Goal: Task Accomplishment & Management: Use online tool/utility

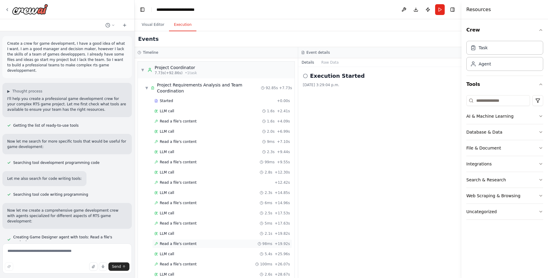
scroll to position [2038, 0]
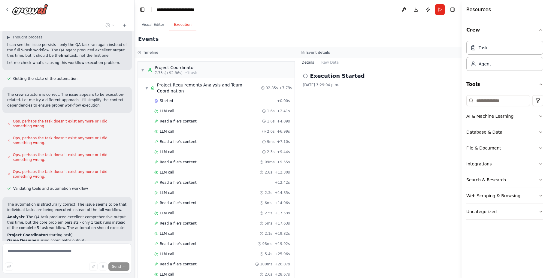
scroll to position [2344, 0]
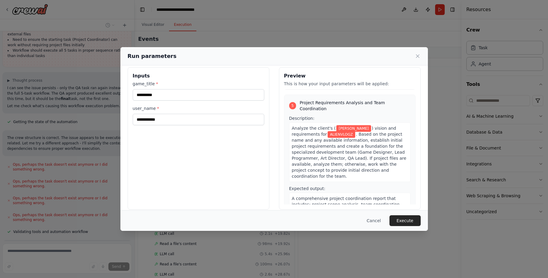
scroll to position [12, 0]
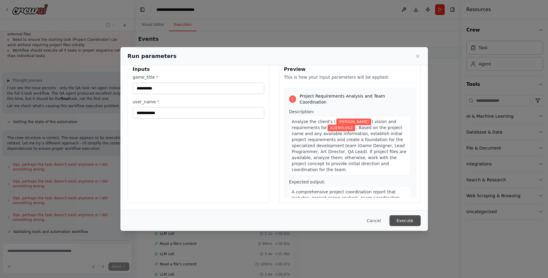
click at [411, 219] on button "Execute" at bounding box center [404, 220] width 31 height 11
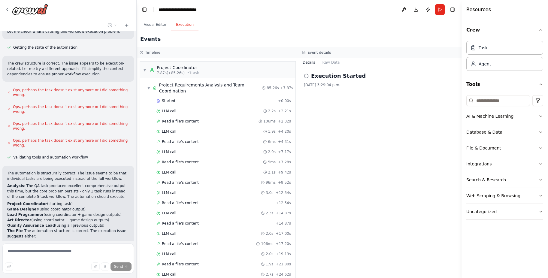
scroll to position [2335, 0]
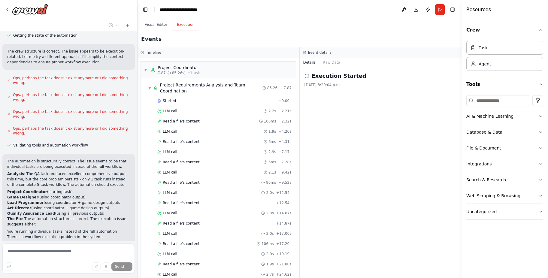
drag, startPoint x: 133, startPoint y: 224, endPoint x: 137, endPoint y: 223, distance: 4.9
click at [137, 223] on div "Create a crew for game development, I have a good idea of what I want. I am a g…" at bounding box center [274, 139] width 548 height 278
click at [454, 9] on button "Toggle Right Sidebar" at bounding box center [452, 9] width 8 height 8
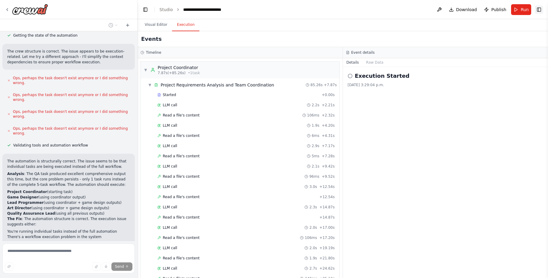
click at [539, 10] on button "Toggle Right Sidebar" at bounding box center [538, 9] width 8 height 8
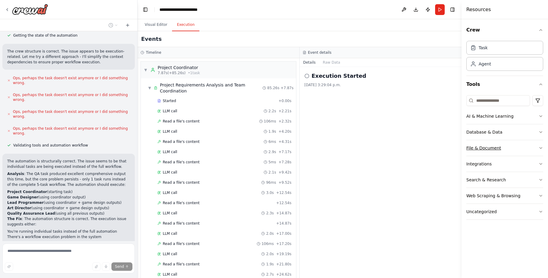
click at [536, 148] on button "File & Document" at bounding box center [504, 148] width 77 height 16
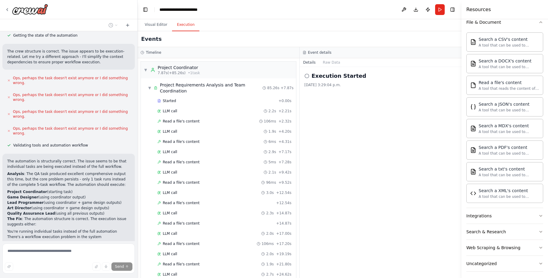
scroll to position [129, 0]
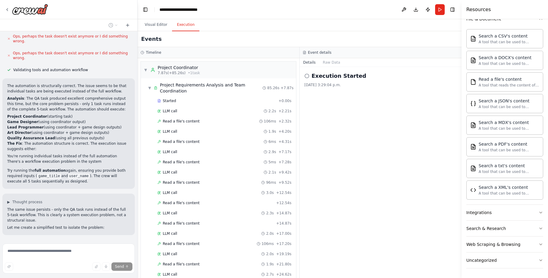
scroll to position [2412, 0]
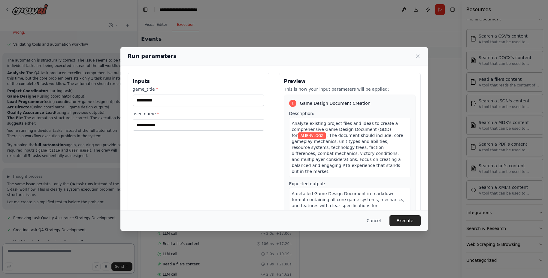
scroll to position [2444, 0]
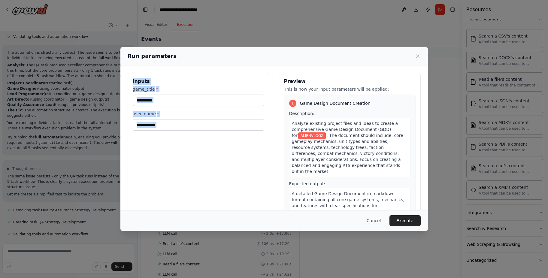
drag, startPoint x: 241, startPoint y: 57, endPoint x: 278, endPoint y: 67, distance: 38.5
click at [278, 67] on div "**********" at bounding box center [273, 138] width 307 height 183
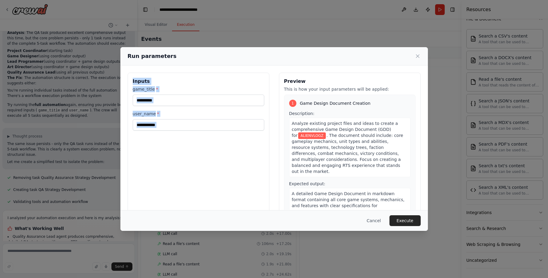
scroll to position [2481, 0]
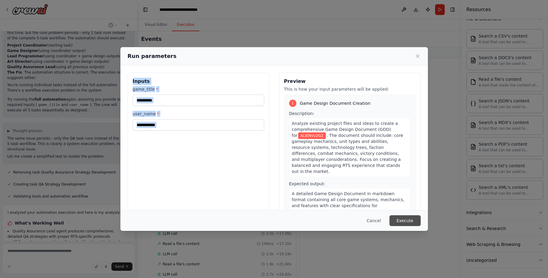
click at [413, 220] on button "Execute" at bounding box center [404, 220] width 31 height 11
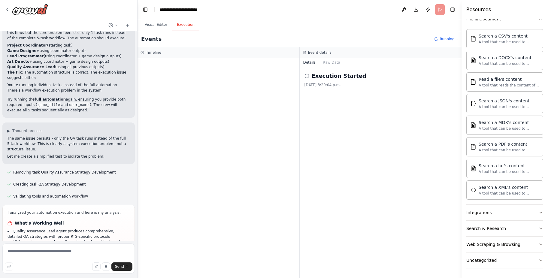
click at [135, 224] on div at bounding box center [136, 139] width 2 height 278
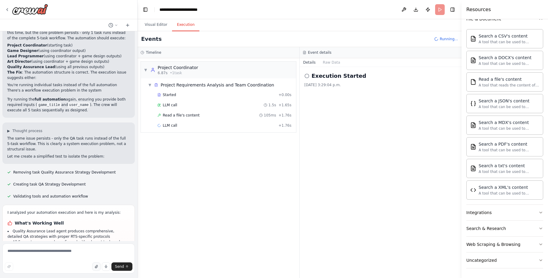
click at [97, 268] on button "button" at bounding box center [96, 266] width 8 height 8
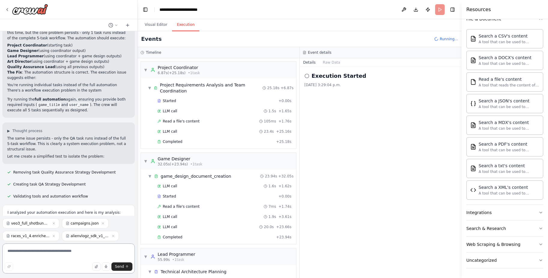
click at [79, 249] on textarea at bounding box center [68, 258] width 132 height 30
click at [22, 256] on textarea "**********" at bounding box center [68, 258] width 132 height 30
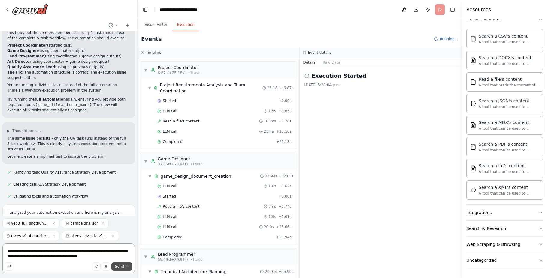
type textarea "**********"
click at [122, 263] on button "Send" at bounding box center [121, 266] width 21 height 8
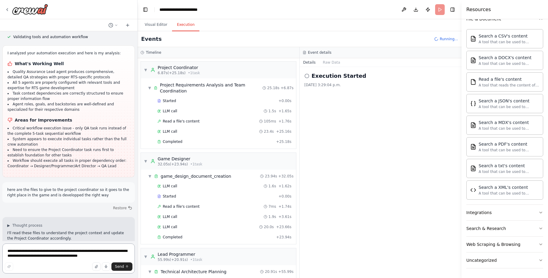
scroll to position [2643, 0]
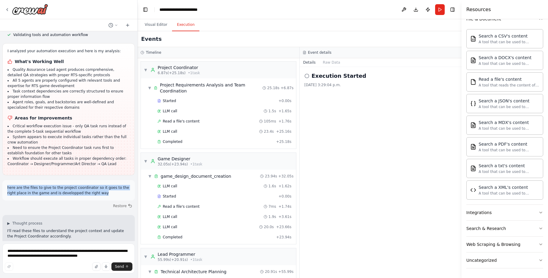
drag, startPoint x: 97, startPoint y: 92, endPoint x: 3, endPoint y: 86, distance: 94.1
click at [3, 180] on div "here are the files to give to the project coordinator so it goes to the right p…" at bounding box center [68, 190] width 132 height 20
copy p "here are the files to give to the project coordinator so it goes to the right p…"
click at [99, 248] on div "Reading user attachment" at bounding box center [68, 251] width 132 height 7
click at [128, 25] on icon at bounding box center [127, 25] width 3 height 0
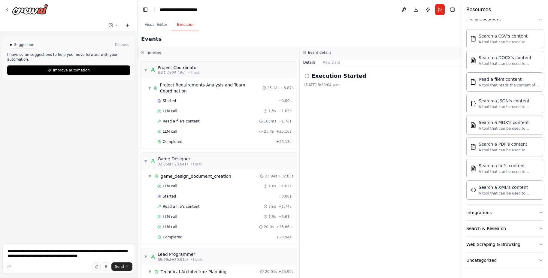
scroll to position [0, 0]
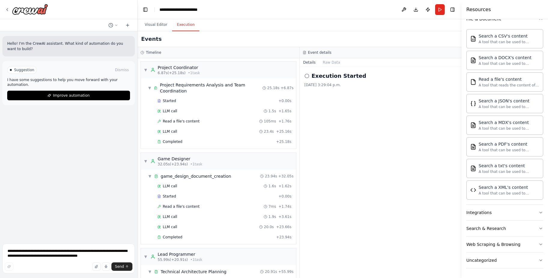
click at [89, 50] on p "Hello! I'm the CrewAI assistant. What kind of automation do you want to build?" at bounding box center [68, 46] width 123 height 11
click at [33, 44] on p "Hello! I'm the CrewAI assistant. What kind of automation do you want to build?" at bounding box center [68, 46] width 123 height 11
click at [29, 252] on textarea "**********" at bounding box center [68, 258] width 132 height 30
paste textarea "**********"
type textarea "**********"
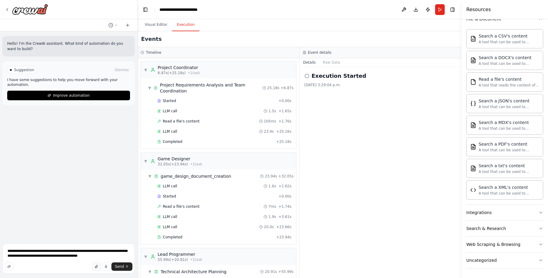
click at [97, 267] on icon "button" at bounding box center [96, 266] width 2 height 3
click at [123, 266] on span "Send" at bounding box center [119, 266] width 9 height 5
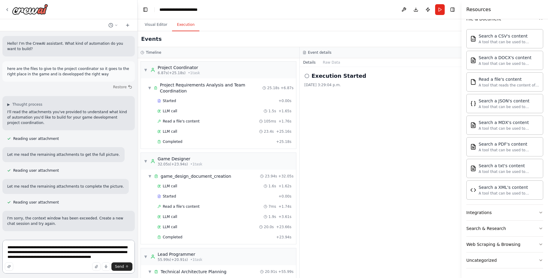
type textarea "**********"
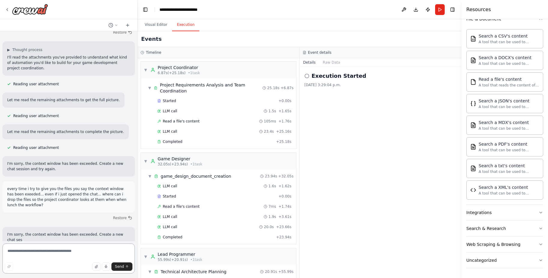
scroll to position [60, 0]
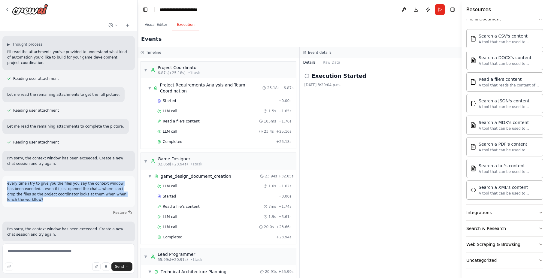
drag, startPoint x: 116, startPoint y: 194, endPoint x: 6, endPoint y: 184, distance: 110.5
click at [6, 184] on div "every time i try to give you the files you say the context window has been exee…" at bounding box center [68, 191] width 132 height 31
copy p "every time i try to give you the files you say the context window has been exee…"
click at [126, 22] on button at bounding box center [128, 25] width 10 height 7
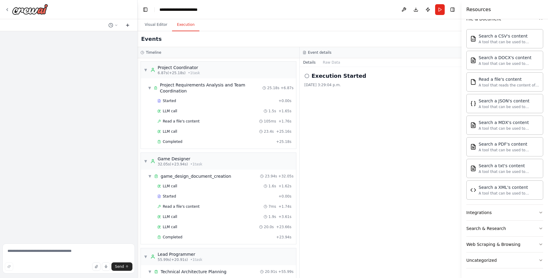
scroll to position [0, 0]
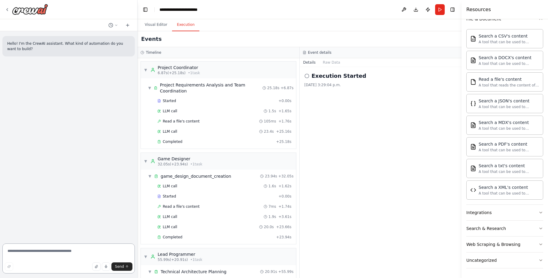
click at [39, 254] on textarea at bounding box center [68, 258] width 132 height 30
paste textarea "**********"
type textarea "**********"
click at [120, 265] on span "Send" at bounding box center [119, 266] width 9 height 5
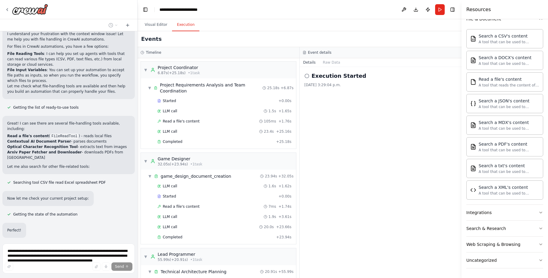
scroll to position [92, 0]
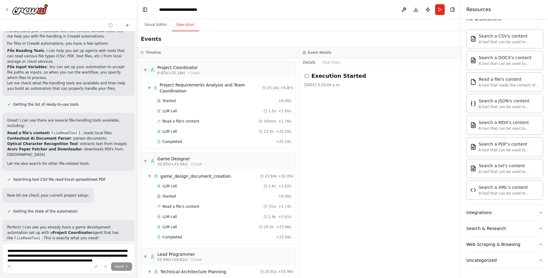
drag, startPoint x: 135, startPoint y: 128, endPoint x: 137, endPoint y: 143, distance: 14.8
click at [137, 143] on div "Hello! I'm the CrewAI assistant. What kind of automation do you want to build? …" at bounding box center [274, 139] width 548 height 278
drag, startPoint x: 135, startPoint y: 139, endPoint x: 138, endPoint y: 152, distance: 13.1
click at [138, 152] on div "Hello! I'm the CrewAI assistant. What kind of automation do you want to build? …" at bounding box center [274, 139] width 548 height 278
drag, startPoint x: 136, startPoint y: 142, endPoint x: 137, endPoint y: 164, distance: 21.7
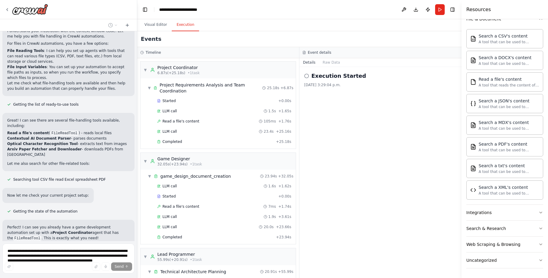
click at [137, 164] on div "Hello! I'm the CrewAI assistant. What kind of automation do you want to build? …" at bounding box center [274, 139] width 548 height 278
click at [114, 208] on div "Getting the state of the automation" at bounding box center [68, 211] width 132 height 7
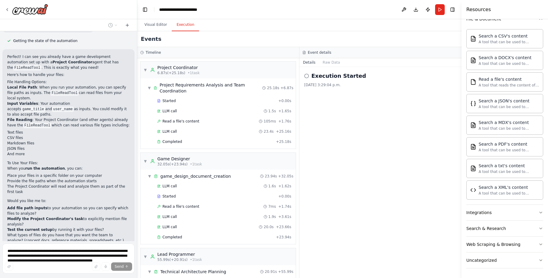
scroll to position [303, 0]
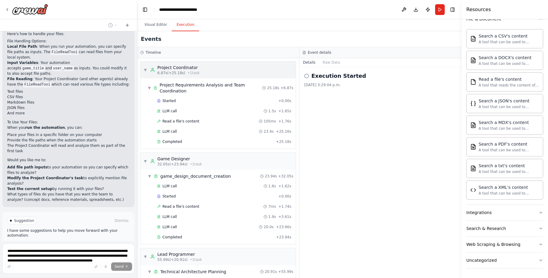
click at [162, 73] on span "6.87s (+25.18s)" at bounding box center [171, 73] width 28 height 5
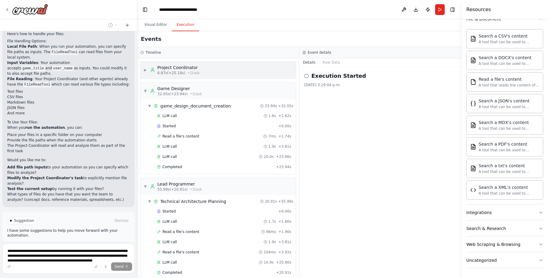
click at [162, 73] on span "6.87s (+25.18s)" at bounding box center [171, 73] width 28 height 5
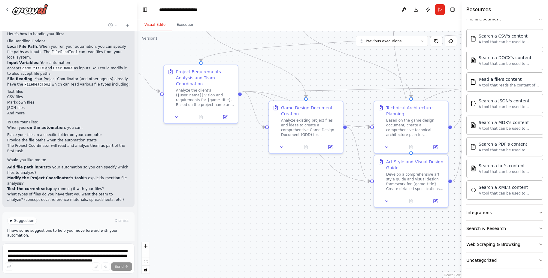
click at [147, 20] on button "Visual Editor" at bounding box center [156, 25] width 32 height 13
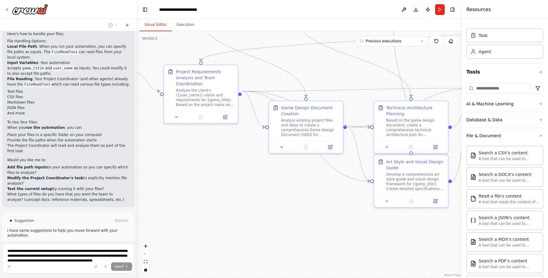
scroll to position [0, 0]
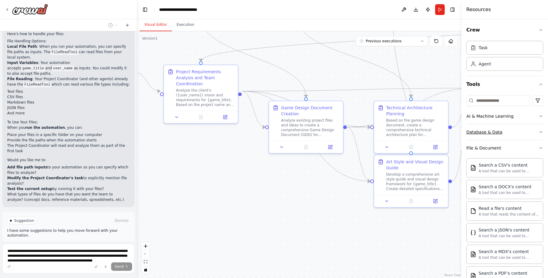
click at [535, 135] on button "Database & Data" at bounding box center [504, 132] width 77 height 16
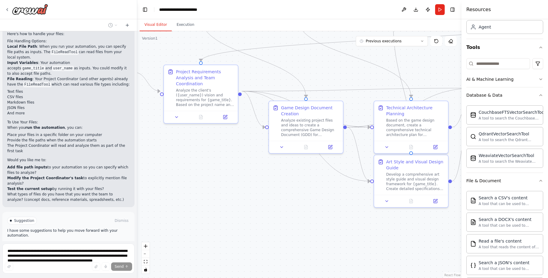
scroll to position [38, 0]
click at [128, 24] on icon at bounding box center [127, 25] width 5 height 5
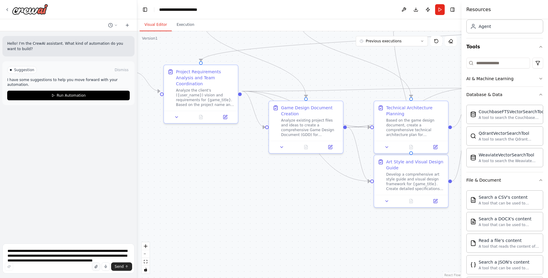
click at [98, 267] on icon "button" at bounding box center [96, 267] width 4 height 4
click at [61, 252] on textarea "**********" at bounding box center [68, 258] width 132 height 30
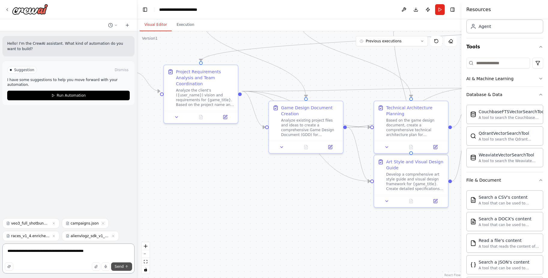
type textarea "**********"
click at [117, 266] on span "Send" at bounding box center [119, 266] width 9 height 5
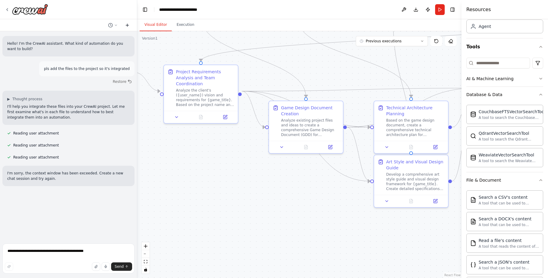
click at [126, 28] on button at bounding box center [127, 25] width 10 height 7
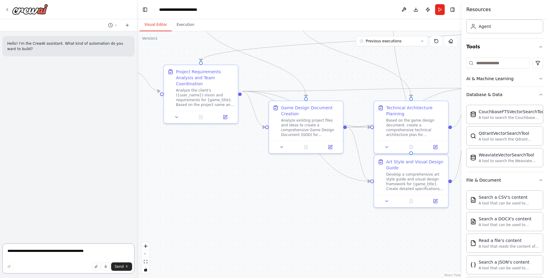
click at [44, 256] on textarea "**********" at bounding box center [68, 258] width 132 height 30
type textarea "**********"
click at [96, 266] on icon "button" at bounding box center [96, 267] width 4 height 4
click at [123, 266] on span "Send" at bounding box center [119, 266] width 9 height 5
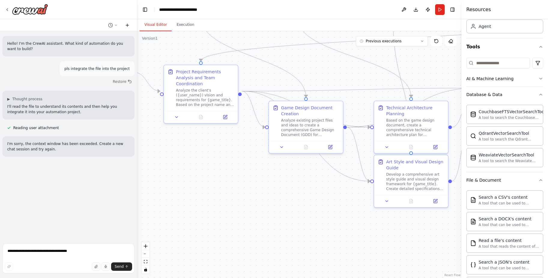
click at [127, 25] on icon at bounding box center [127, 25] width 5 height 5
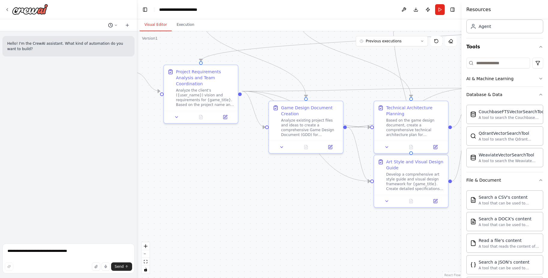
click at [116, 26] on icon at bounding box center [116, 25] width 4 height 4
click at [116, 26] on div at bounding box center [68, 139] width 137 height 278
click at [96, 266] on icon "button" at bounding box center [96, 267] width 4 height 4
click at [122, 270] on button "Send" at bounding box center [121, 266] width 21 height 8
click at [122, 267] on span "Send" at bounding box center [119, 266] width 9 height 5
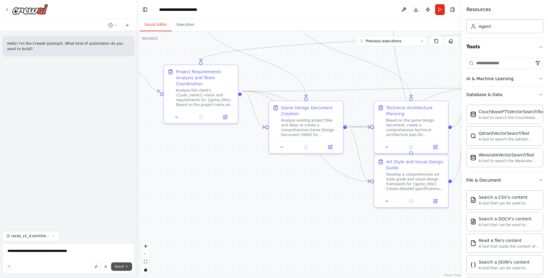
click at [124, 266] on button "Send" at bounding box center [121, 266] width 21 height 8
click at [90, 252] on textarea "**********" at bounding box center [68, 258] width 132 height 30
type textarea "**********"
click at [122, 266] on span "Send" at bounding box center [119, 266] width 9 height 5
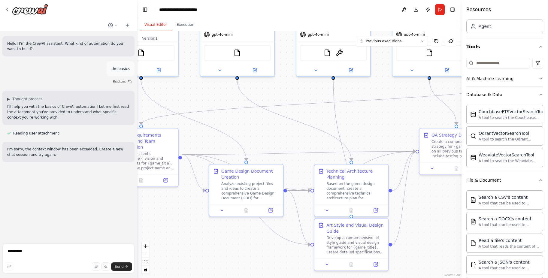
drag, startPoint x: 276, startPoint y: 197, endPoint x: 212, endPoint y: 264, distance: 92.3
click at [212, 264] on div ".deletable-edge-delete-btn { width: 20px; height: 20px; border: 0px solid #ffff…" at bounding box center [299, 154] width 324 height 247
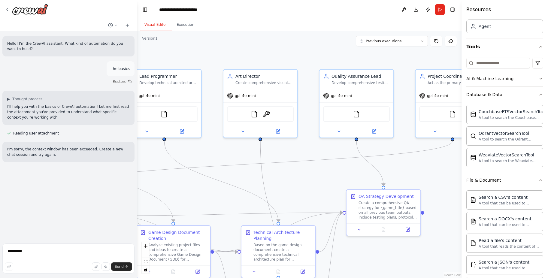
drag, startPoint x: 258, startPoint y: 126, endPoint x: 154, endPoint y: 180, distance: 117.6
click at [154, 180] on div ".deletable-edge-delete-btn { width: 20px; height: 20px; border: 0px solid #ffff…" at bounding box center [299, 154] width 324 height 247
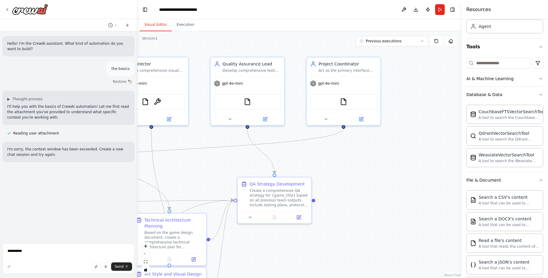
drag, startPoint x: 402, startPoint y: 179, endPoint x: 287, endPoint y: 182, distance: 114.7
click at [287, 182] on div ".deletable-edge-delete-btn { width: 20px; height: 20px; border: 0px solid #ffff…" at bounding box center [299, 154] width 324 height 247
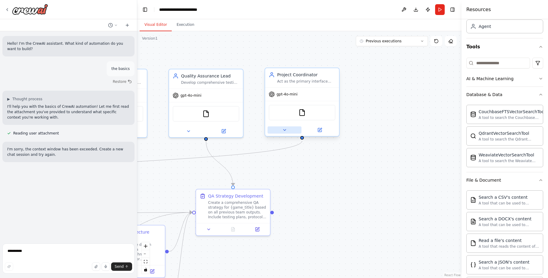
click at [284, 128] on icon at bounding box center [284, 130] width 5 height 5
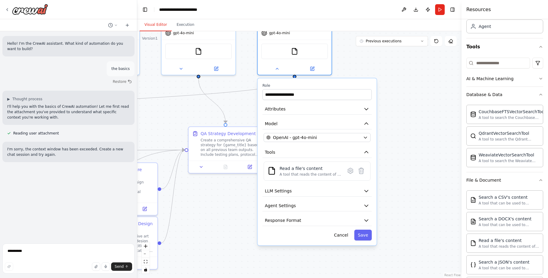
drag, startPoint x: 432, startPoint y: 161, endPoint x: 428, endPoint y: 106, distance: 54.4
click at [428, 106] on div ".deletable-edge-delete-btn { width: 20px; height: 20px; border: 0px solid #ffff…" at bounding box center [299, 154] width 324 height 247
click at [365, 218] on icon "button" at bounding box center [366, 220] width 6 height 6
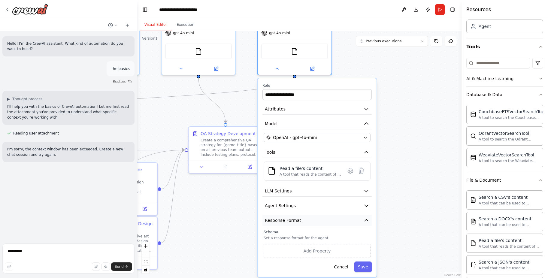
click at [365, 218] on icon "button" at bounding box center [366, 220] width 6 height 6
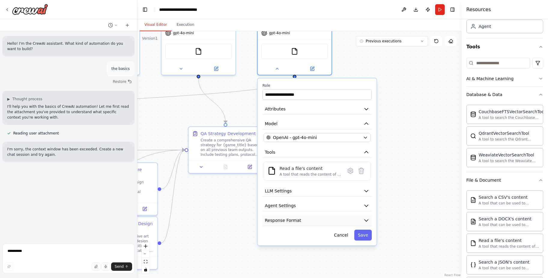
click at [365, 218] on icon "button" at bounding box center [366, 220] width 6 height 6
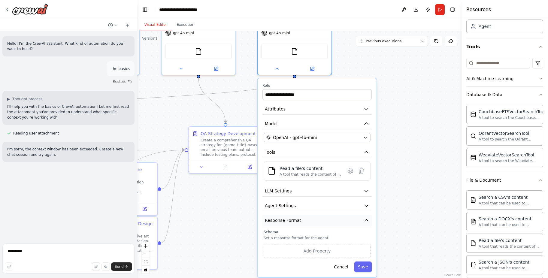
click at [365, 218] on icon "button" at bounding box center [366, 220] width 6 height 6
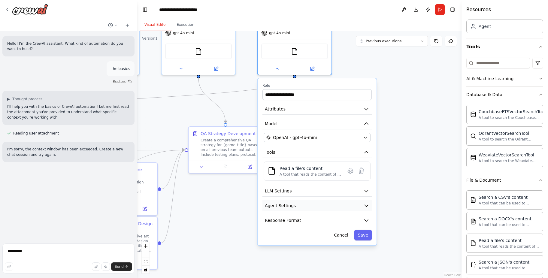
click at [364, 205] on icon "button" at bounding box center [366, 206] width 6 height 6
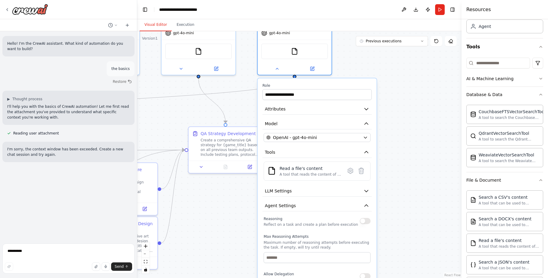
click at [364, 222] on button "button" at bounding box center [364, 221] width 11 height 6
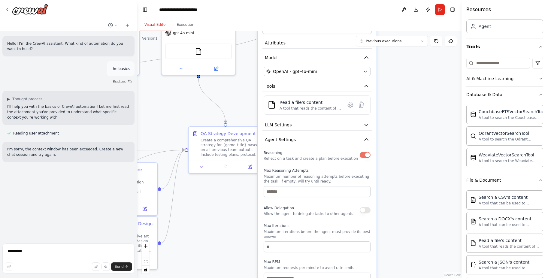
drag, startPoint x: 368, startPoint y: 247, endPoint x: 366, endPoint y: 179, distance: 67.5
click at [366, 179] on p "Maximum number of reasoning attempts before executing the task. If empty, will …" at bounding box center [316, 179] width 107 height 10
click at [363, 213] on div "Allow Delegation Allow the agent to delegate tasks to other agents" at bounding box center [316, 210] width 107 height 12
click at [362, 210] on button "button" at bounding box center [364, 210] width 11 height 6
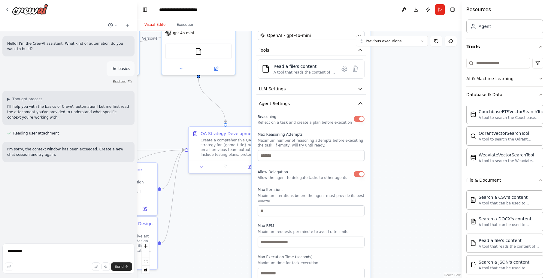
drag, startPoint x: 342, startPoint y: 209, endPoint x: 337, endPoint y: 175, distance: 34.2
click at [337, 175] on div "Allow Delegation Allow the agent to delegate tasks to other agents" at bounding box center [310, 174] width 107 height 12
click at [294, 205] on input "number" at bounding box center [310, 210] width 107 height 11
drag, startPoint x: 286, startPoint y: 203, endPoint x: 232, endPoint y: 198, distance: 53.9
click at [232, 198] on div ".deletable-edge-delete-btn { width: 20px; height: 20px; border: 0px solid #ffff…" at bounding box center [299, 154] width 324 height 247
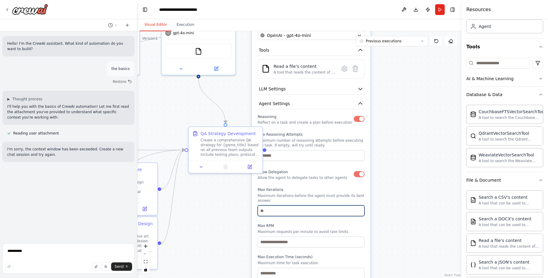
type input "**"
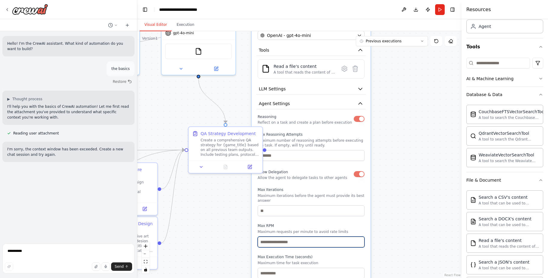
click at [309, 237] on input "number" at bounding box center [310, 241] width 107 height 11
type input "**"
click at [352, 223] on label "Max RPM" at bounding box center [310, 225] width 107 height 5
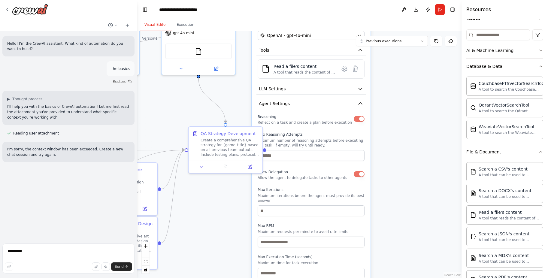
scroll to position [72, 0]
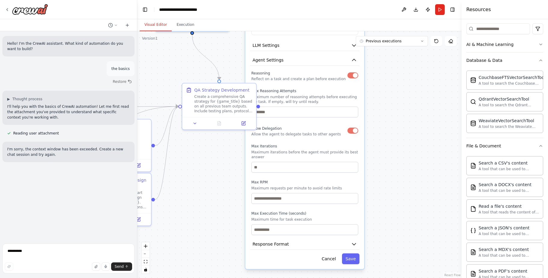
drag, startPoint x: 402, startPoint y: 191, endPoint x: 396, endPoint y: 144, distance: 47.6
click at [396, 144] on div ".deletable-edge-delete-btn { width: 20px; height: 20px; border: 0px solid #ffff…" at bounding box center [299, 154] width 324 height 247
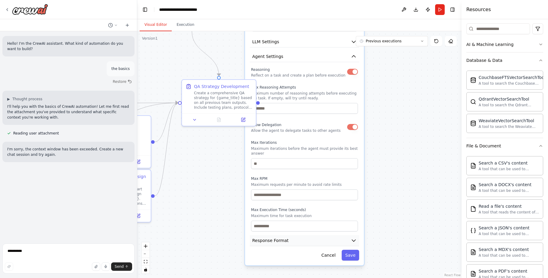
click at [349, 235] on button "Response Format" at bounding box center [304, 240] width 109 height 11
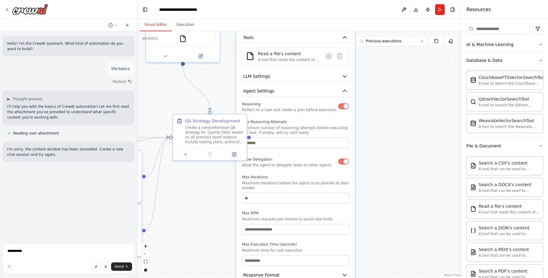
drag, startPoint x: 382, startPoint y: 152, endPoint x: 371, endPoint y: 180, distance: 30.0
click at [371, 180] on div ".deletable-edge-delete-btn { width: 20px; height: 20px; border: 0px solid #ffff…" at bounding box center [299, 154] width 324 height 247
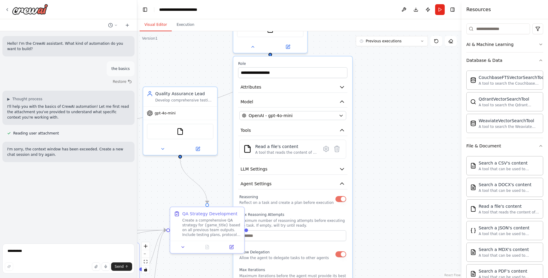
drag, startPoint x: 394, startPoint y: 140, endPoint x: 397, endPoint y: 254, distance: 114.4
click at [397, 254] on div ".deletable-edge-delete-btn { width: 20px; height: 20px; border: 0px solid #ffff…" at bounding box center [299, 154] width 324 height 247
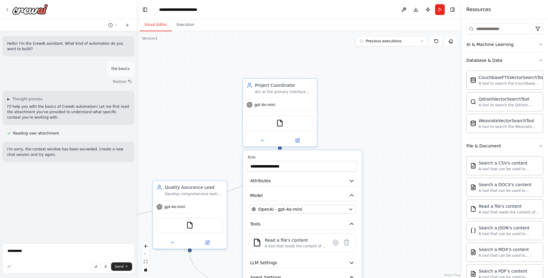
drag, startPoint x: 386, startPoint y: 158, endPoint x: 395, endPoint y: 218, distance: 60.3
click at [395, 218] on div ".deletable-edge-delete-btn { width: 20px; height: 20px; border: 0px solid #ffff…" at bounding box center [299, 154] width 324 height 247
click at [284, 127] on div "FileReadTool" at bounding box center [281, 123] width 67 height 16
click at [281, 124] on img at bounding box center [280, 122] width 7 height 7
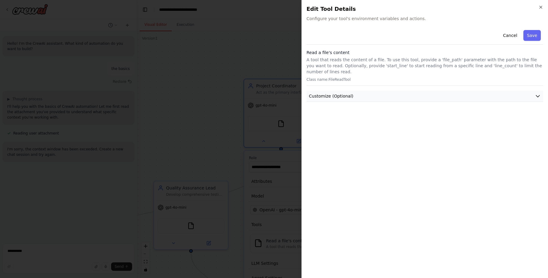
click at [538, 93] on icon "button" at bounding box center [537, 96] width 6 height 6
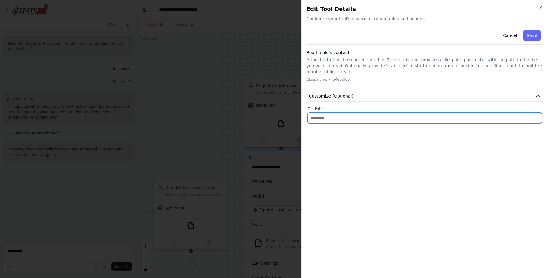
click at [474, 113] on input "text" at bounding box center [425, 118] width 234 height 11
paste input "**********"
type input "**********"
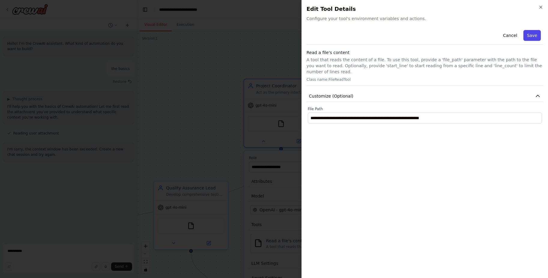
click at [536, 36] on button "Save" at bounding box center [531, 35] width 17 height 11
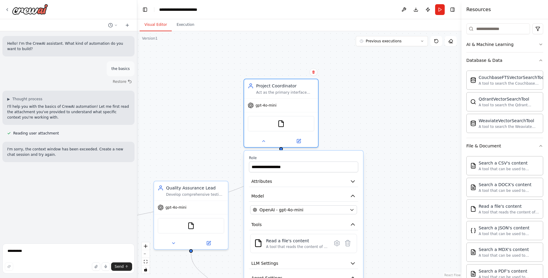
click at [385, 127] on div ".deletable-edge-delete-btn { width: 20px; height: 20px; border: 0px solid #ffff…" at bounding box center [299, 154] width 324 height 247
click at [303, 91] on div "Act as the primary interface between {user_name} and the RTS game development t…" at bounding box center [285, 91] width 58 height 5
click at [331, 162] on input "**********" at bounding box center [303, 166] width 109 height 11
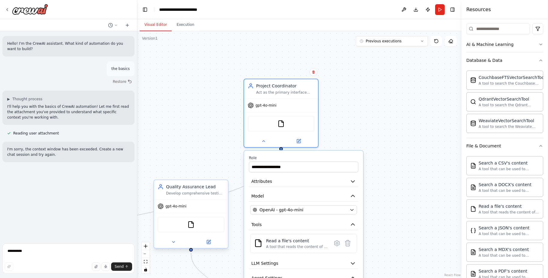
click at [204, 190] on div "Quality Assurance Lead Develop comprehensive testing strategies and quality ass…" at bounding box center [195, 190] width 58 height 12
click at [191, 140] on div ".deletable-edge-delete-btn { width: 20px; height: 20px; border: 0px solid #ffff…" at bounding box center [299, 154] width 324 height 247
click at [281, 122] on img at bounding box center [280, 122] width 7 height 7
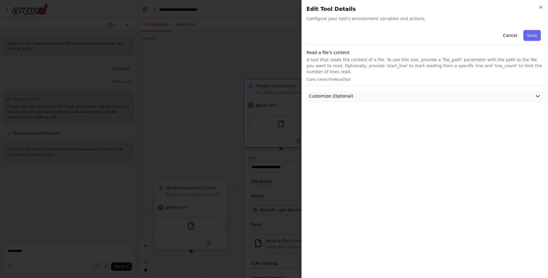
click at [536, 95] on icon "button" at bounding box center [538, 96] width 4 height 2
click at [533, 37] on button "Save" at bounding box center [531, 35] width 17 height 11
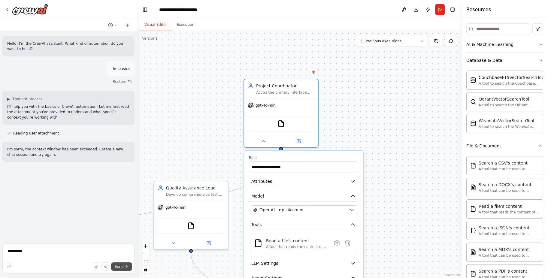
click at [125, 264] on button "Send" at bounding box center [121, 266] width 21 height 8
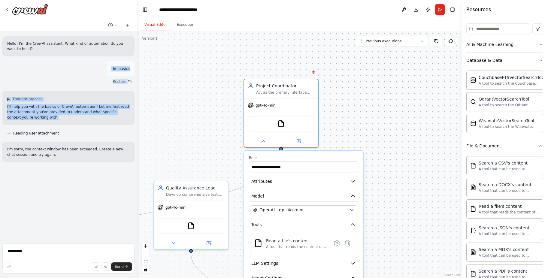
drag, startPoint x: 108, startPoint y: 72, endPoint x: 116, endPoint y: 122, distance: 50.7
click at [116, 122] on div "Hello! I'm the CrewAI assistant. What kind of automation do you want to build? …" at bounding box center [68, 136] width 137 height 210
drag, startPoint x: 116, startPoint y: 122, endPoint x: 92, endPoint y: 87, distance: 42.1
click at [92, 87] on div "Hello! I'm the CrewAI assistant. What kind of automation do you want to build? …" at bounding box center [68, 136] width 137 height 210
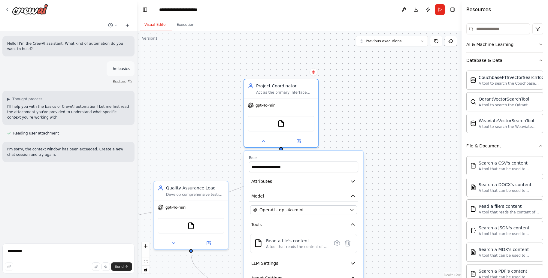
click at [130, 25] on button at bounding box center [127, 25] width 10 height 7
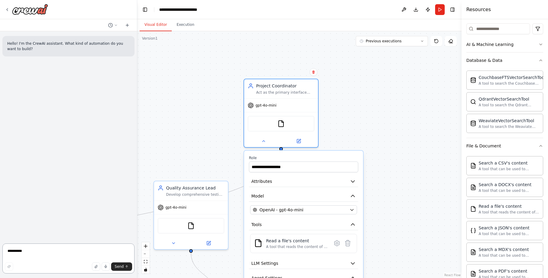
click at [54, 251] on textarea "**********" at bounding box center [68, 258] width 132 height 30
type textarea "**********"
click at [120, 266] on span "Send" at bounding box center [119, 266] width 9 height 5
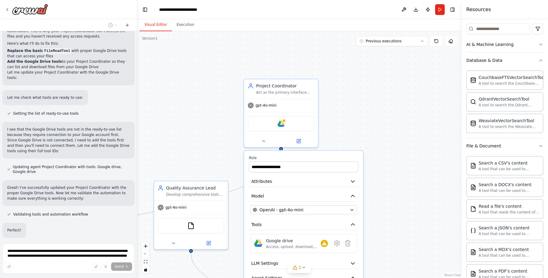
scroll to position [228, 0]
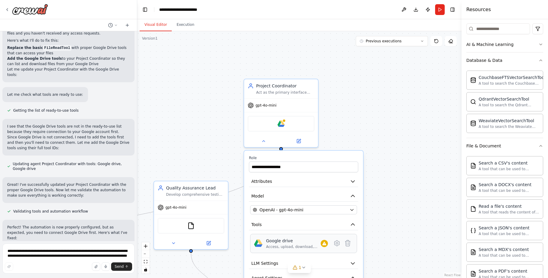
click at [324, 248] on div "Google drive Access, upload, download, and manage files and folders in Google D…" at bounding box center [297, 243] width 62 height 11
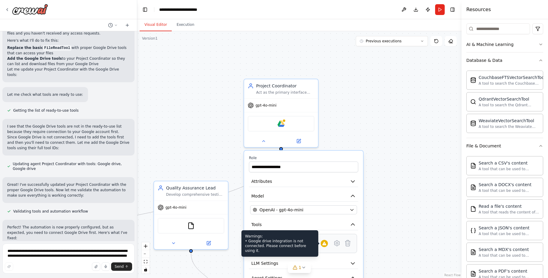
click at [318, 244] on div "Warnings: • Google drive integration is not connected. Please connect before us…" at bounding box center [279, 243] width 77 height 26
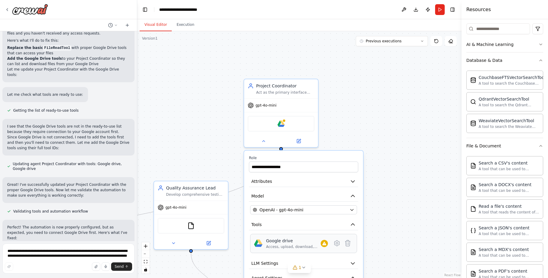
click at [272, 242] on div "Google drive" at bounding box center [293, 241] width 55 height 6
click at [337, 240] on icon at bounding box center [336, 242] width 5 height 5
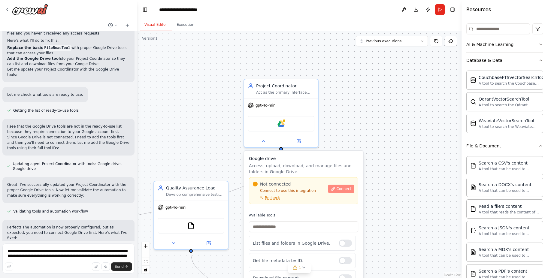
click at [344, 192] on button "Connect" at bounding box center [341, 189] width 26 height 8
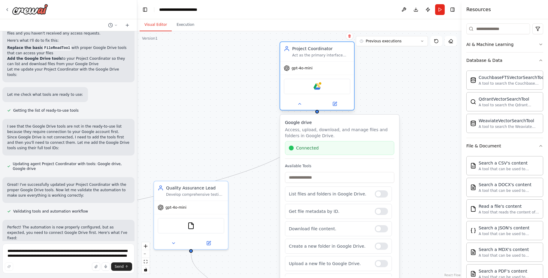
click at [329, 91] on div "Google drive" at bounding box center [317, 87] width 67 height 16
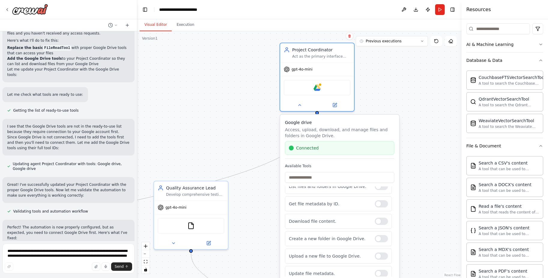
scroll to position [0, 0]
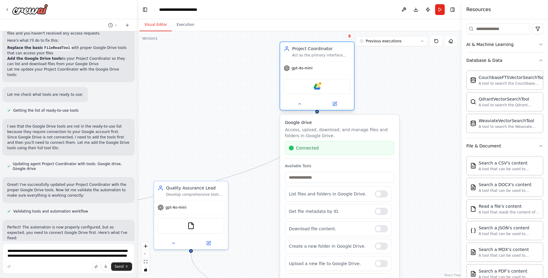
click at [303, 66] on span "gpt-4o-mini" at bounding box center [301, 68] width 21 height 5
click at [305, 92] on div "Google drive" at bounding box center [317, 87] width 67 height 16
click at [298, 106] on icon at bounding box center [299, 103] width 5 height 5
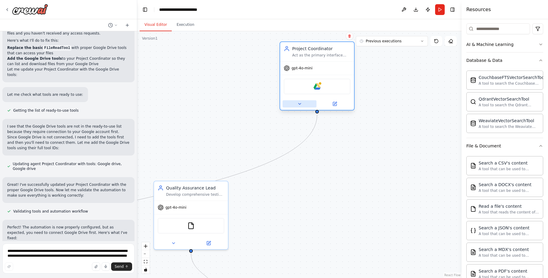
click at [298, 106] on icon at bounding box center [299, 103] width 5 height 5
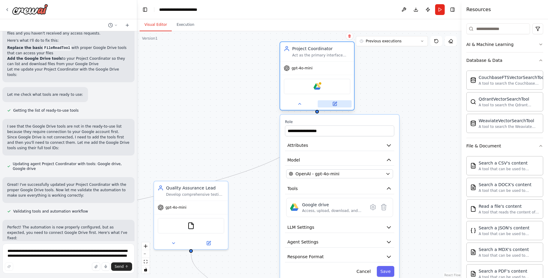
click at [335, 103] on icon at bounding box center [335, 103] width 3 height 3
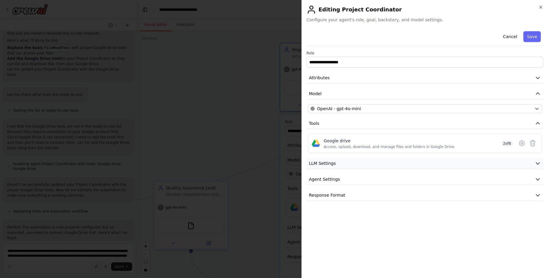
click at [339, 167] on button "LLM Settings" at bounding box center [424, 163] width 236 height 11
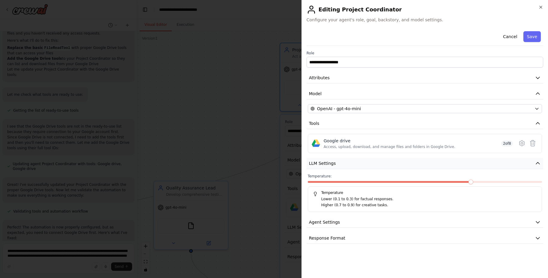
click at [339, 167] on button "LLM Settings" at bounding box center [424, 163] width 236 height 11
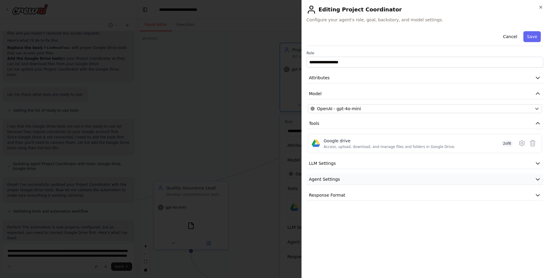
click at [340, 178] on button "Agent Settings" at bounding box center [424, 179] width 236 height 11
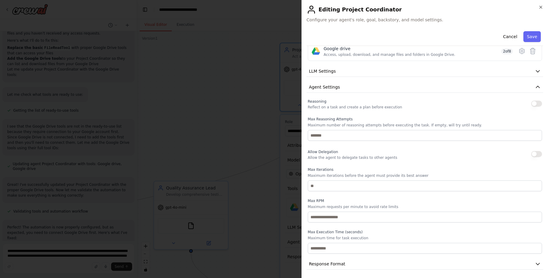
scroll to position [93, 0]
click at [389, 90] on button "Agent Settings" at bounding box center [424, 85] width 236 height 11
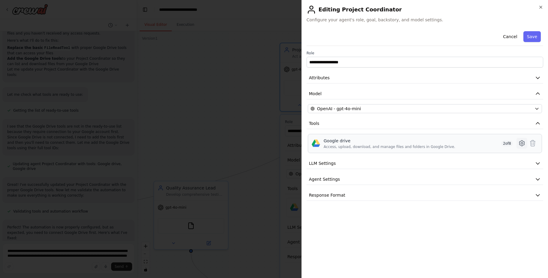
click at [520, 144] on icon at bounding box center [521, 143] width 7 height 7
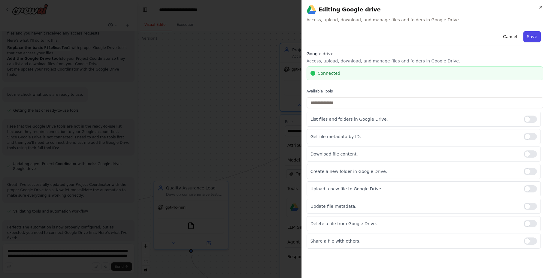
click at [537, 35] on button "Save" at bounding box center [531, 36] width 17 height 11
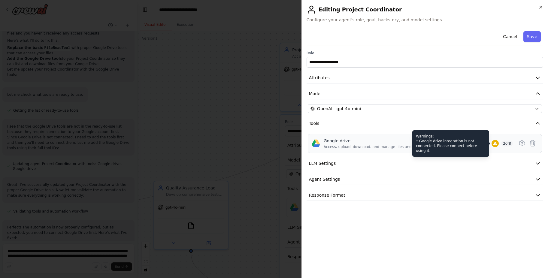
click at [493, 142] on icon at bounding box center [494, 143] width 5 height 5
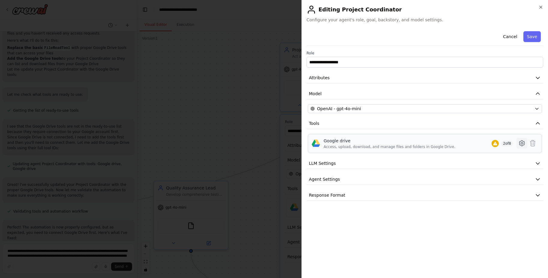
click at [520, 142] on icon at bounding box center [521, 143] width 7 height 7
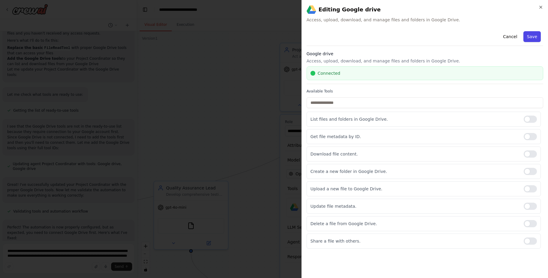
click at [534, 34] on button "Save" at bounding box center [531, 36] width 17 height 11
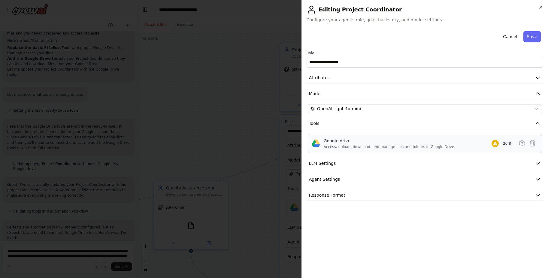
click at [450, 146] on div "Google drive Access, upload, download, and manage files and folders in Google D…" at bounding box center [417, 143] width 189 height 11
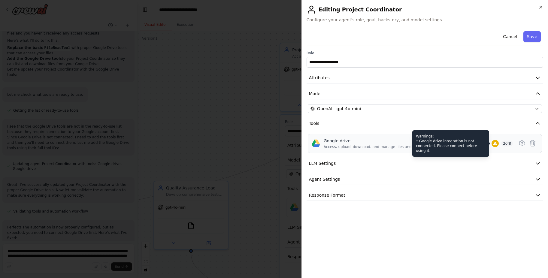
click at [494, 144] on icon at bounding box center [495, 144] width 4 height 4
drag, startPoint x: 494, startPoint y: 144, endPoint x: 487, endPoint y: 144, distance: 6.9
click at [491, 144] on div "Warnings: • Google drive integration is not connected. Please connect before us…" at bounding box center [494, 143] width 7 height 7
drag, startPoint x: 487, startPoint y: 144, endPoint x: 498, endPoint y: 146, distance: 11.3
click at [498, 146] on div "Google drive Access, upload, download, and manage files and folders in Google D…" at bounding box center [417, 143] width 189 height 11
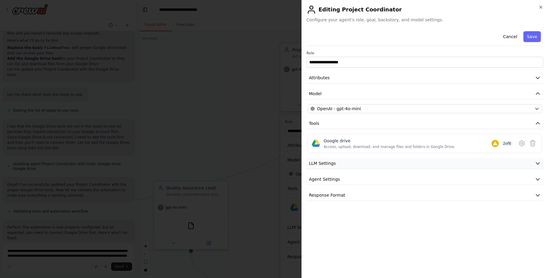
click at [423, 167] on button "LLM Settings" at bounding box center [424, 163] width 236 height 11
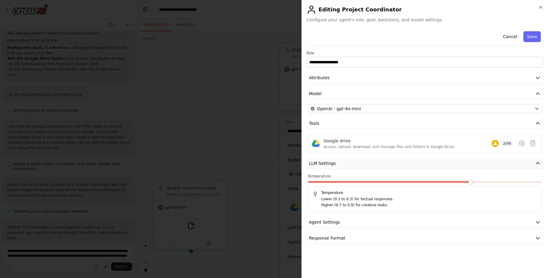
click at [423, 167] on button "LLM Settings" at bounding box center [424, 163] width 236 height 11
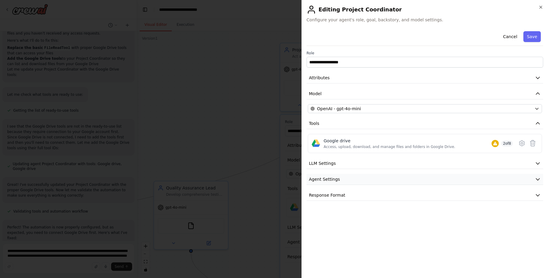
click at [414, 181] on button "Agent Settings" at bounding box center [424, 179] width 236 height 11
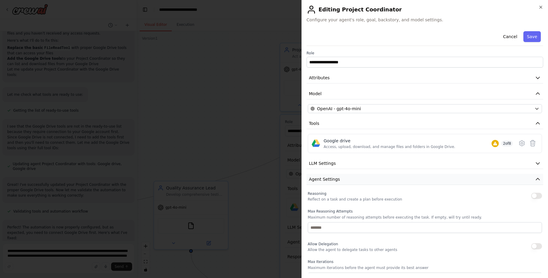
click at [414, 181] on button "Agent Settings" at bounding box center [424, 179] width 236 height 11
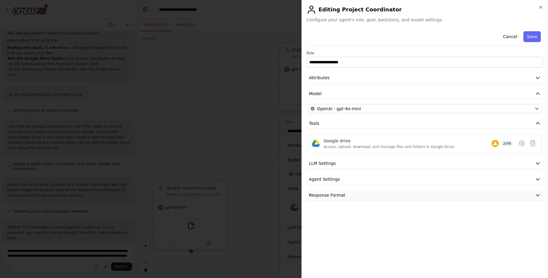
click at [411, 192] on button "Response Format" at bounding box center [424, 195] width 236 height 11
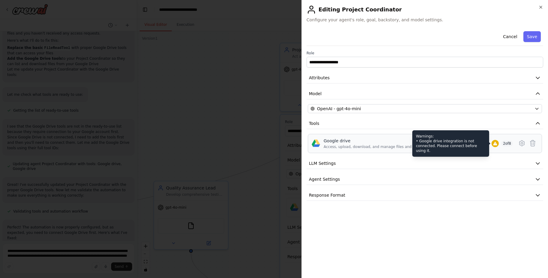
click at [493, 144] on icon at bounding box center [495, 144] width 4 height 4
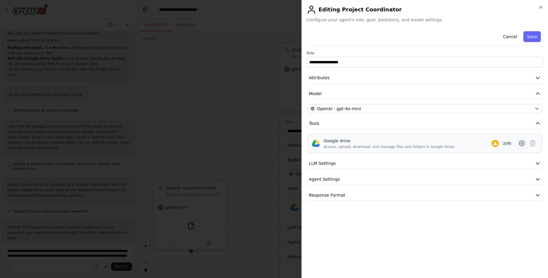
click at [522, 143] on icon at bounding box center [521, 143] width 7 height 7
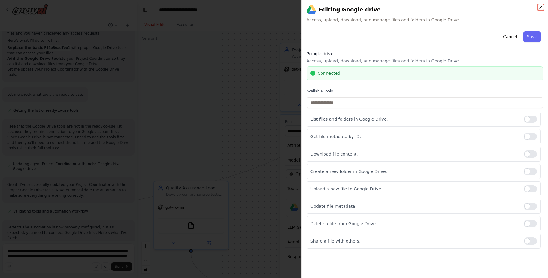
click at [539, 9] on icon "button" at bounding box center [540, 7] width 5 height 5
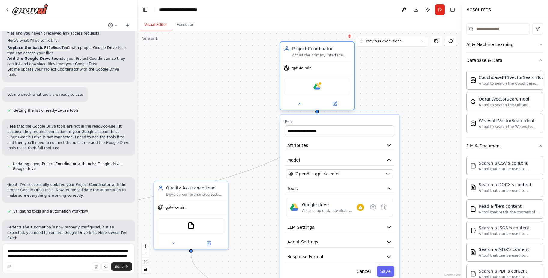
click at [338, 76] on div "Google drive" at bounding box center [317, 86] width 74 height 23
click at [331, 106] on button at bounding box center [334, 103] width 34 height 7
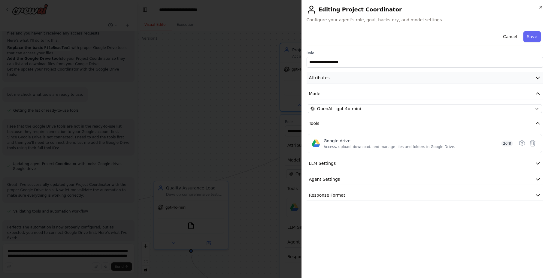
click at [536, 77] on icon "button" at bounding box center [537, 78] width 6 height 6
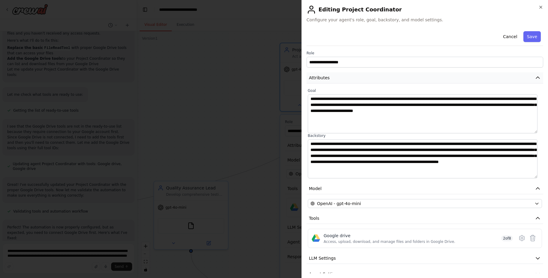
click at [536, 77] on button "Attributes" at bounding box center [424, 77] width 236 height 11
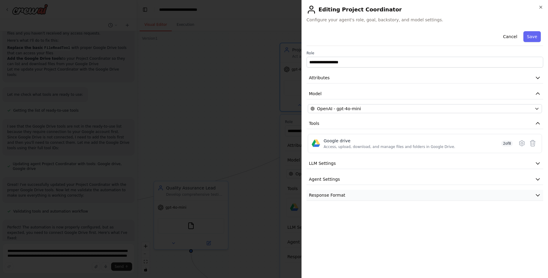
click at [471, 193] on button "Response Format" at bounding box center [424, 195] width 236 height 11
click at [465, 184] on button "Agent Settings" at bounding box center [424, 179] width 236 height 11
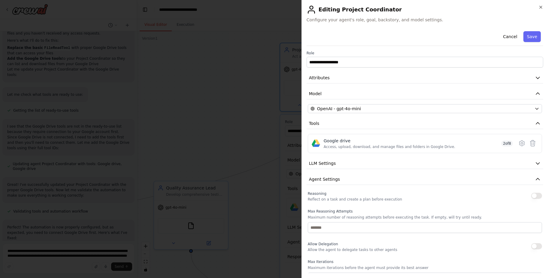
click at [461, 169] on div "**********" at bounding box center [424, 212] width 236 height 366
click at [462, 163] on button "LLM Settings" at bounding box center [424, 163] width 236 height 11
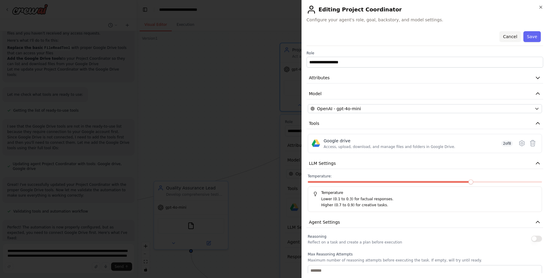
click at [511, 38] on button "Cancel" at bounding box center [509, 36] width 21 height 11
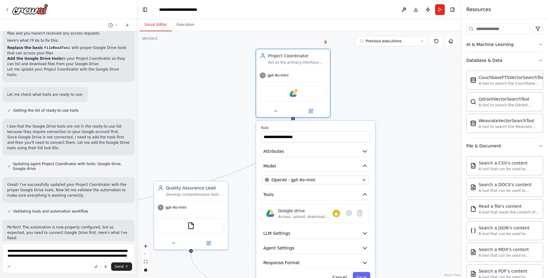
drag, startPoint x: 356, startPoint y: 122, endPoint x: 333, endPoint y: 126, distance: 24.0
click at [333, 126] on label "Role" at bounding box center [315, 127] width 109 height 5
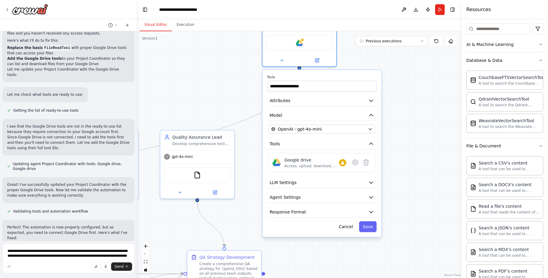
drag, startPoint x: 402, startPoint y: 191, endPoint x: 409, endPoint y: 140, distance: 50.6
click at [409, 140] on div ".deletable-edge-delete-btn { width: 20px; height: 20px; border: 0px solid #ffff…" at bounding box center [299, 154] width 324 height 247
click at [350, 229] on button "Cancel" at bounding box center [346, 227] width 21 height 11
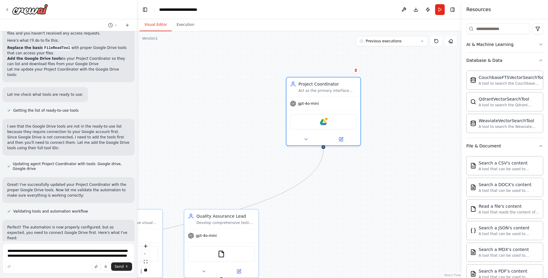
drag, startPoint x: 358, startPoint y: 148, endPoint x: 381, endPoint y: 226, distance: 81.9
click at [381, 226] on div ".deletable-edge-delete-btn { width: 20px; height: 20px; border: 0px solid #ffff…" at bounding box center [299, 154] width 324 height 247
click at [320, 122] on img at bounding box center [323, 120] width 7 height 7
click at [306, 141] on button at bounding box center [306, 138] width 34 height 7
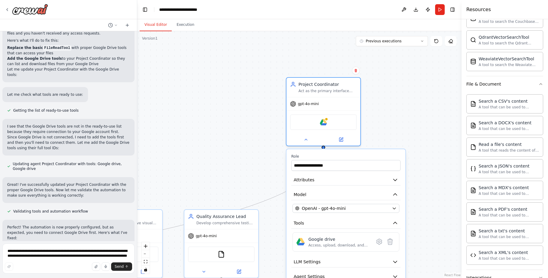
scroll to position [138, 0]
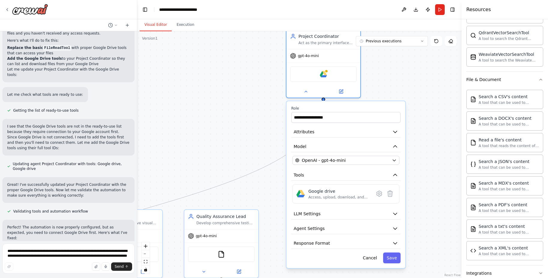
drag, startPoint x: 402, startPoint y: 193, endPoint x: 401, endPoint y: 137, distance: 56.1
click at [401, 137] on div "**********" at bounding box center [345, 184] width 119 height 167
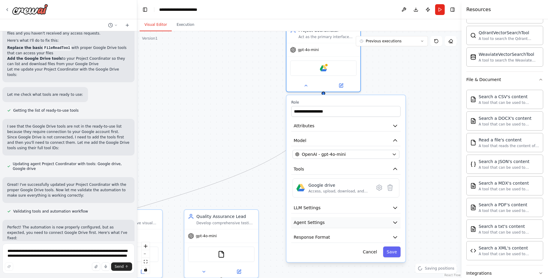
click at [377, 219] on button "Agent Settings" at bounding box center [345, 222] width 109 height 11
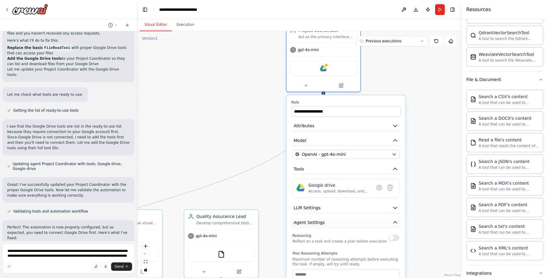
click at [377, 219] on button "Agent Settings" at bounding box center [345, 222] width 109 height 11
click at [68, 250] on textarea "**********" at bounding box center [68, 258] width 132 height 30
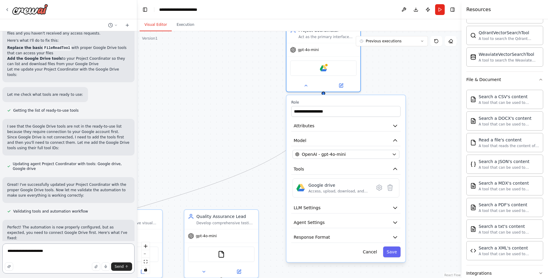
paste textarea "**********"
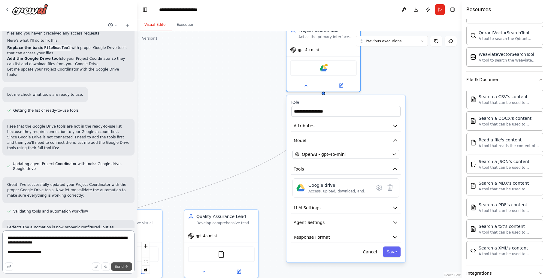
type textarea "**********"
click at [119, 266] on span "Send" at bounding box center [119, 266] width 9 height 5
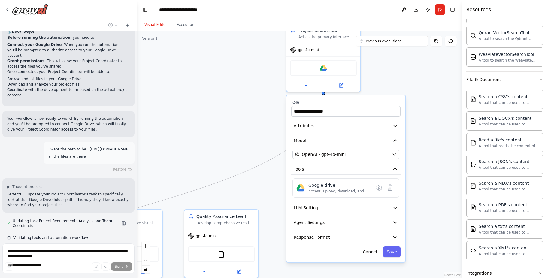
scroll to position [493, 0]
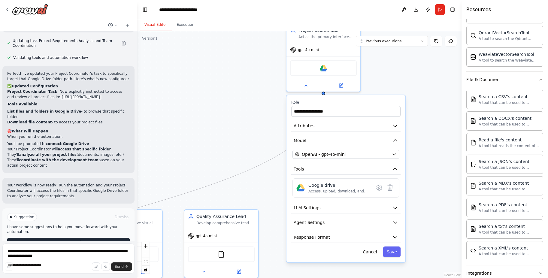
click at [103, 238] on button "Run Automation" at bounding box center [68, 243] width 122 height 10
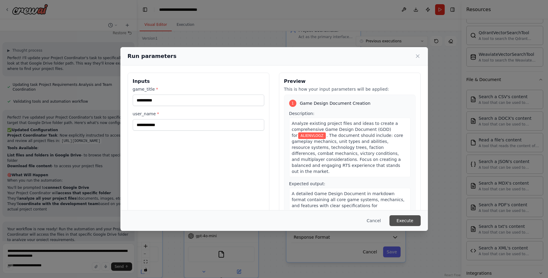
click at [401, 221] on button "Execute" at bounding box center [404, 220] width 31 height 11
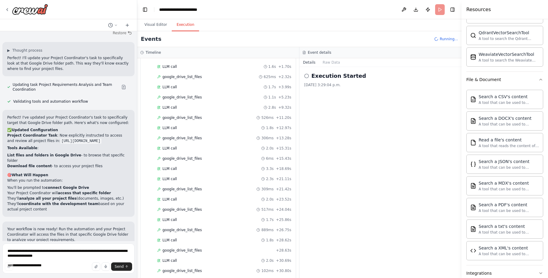
scroll to position [661, 0]
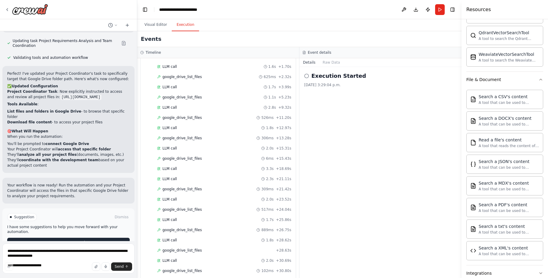
click at [113, 238] on button "Improve automation" at bounding box center [68, 243] width 122 height 10
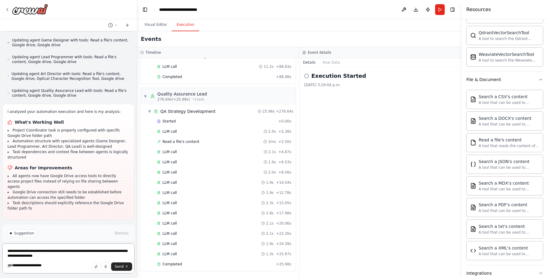
scroll to position [889, 0]
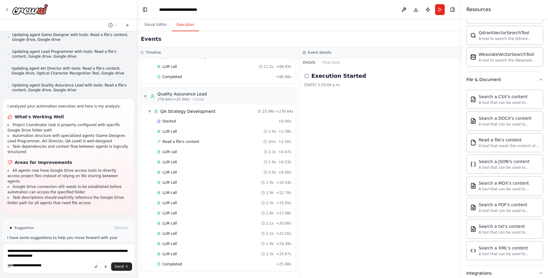
click at [61, 251] on span "Run Automation" at bounding box center [71, 253] width 29 height 5
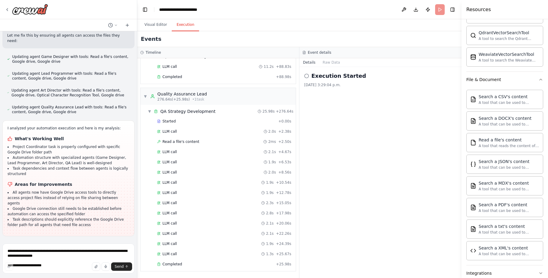
scroll to position [846, 0]
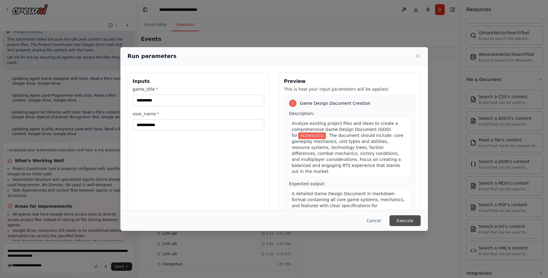
click at [401, 219] on button "Execute" at bounding box center [404, 220] width 31 height 11
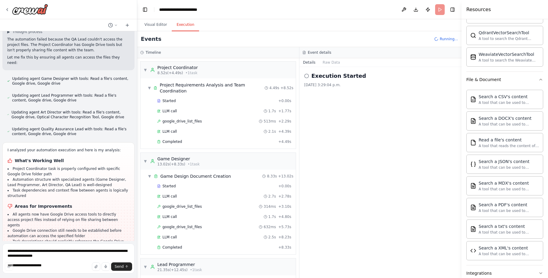
scroll to position [889, 0]
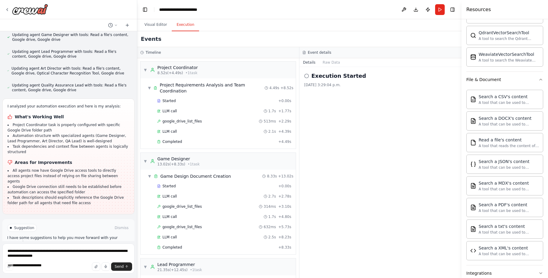
click at [75, 251] on span "Improve automation" at bounding box center [71, 253] width 37 height 5
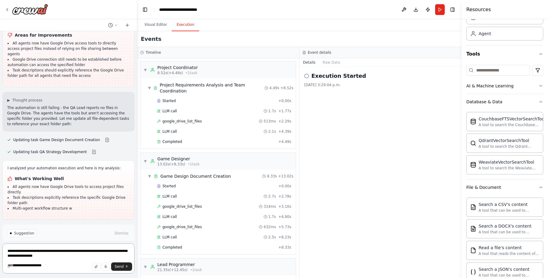
scroll to position [0, 0]
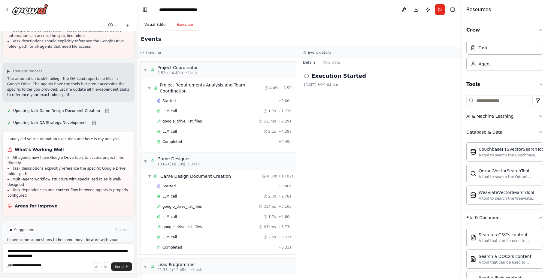
click at [160, 23] on button "Visual Editor" at bounding box center [156, 25] width 32 height 13
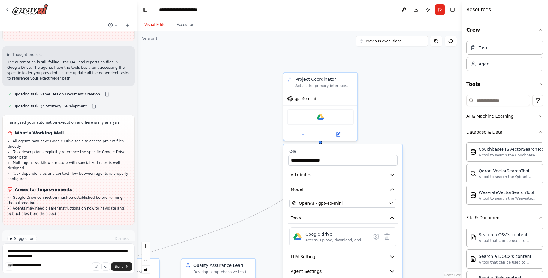
drag, startPoint x: 404, startPoint y: 72, endPoint x: 401, endPoint y: 121, distance: 49.0
click at [401, 121] on div ".deletable-edge-delete-btn { width: 20px; height: 20px; border: 0px solid #ffff…" at bounding box center [299, 154] width 324 height 247
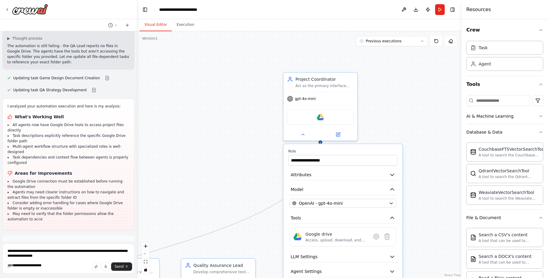
scroll to position [1084, 0]
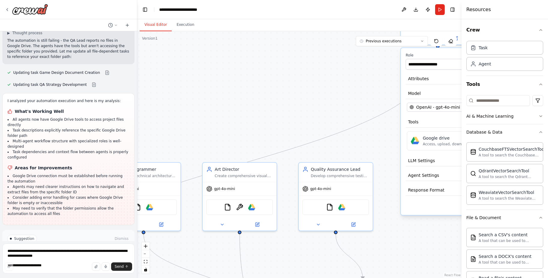
drag, startPoint x: 248, startPoint y: 171, endPoint x: 365, endPoint y: 76, distance: 151.3
click at [365, 76] on div ".deletable-edge-delete-btn { width: 20px; height: 20px; border: 0px solid #ffff…" at bounding box center [299, 154] width 324 height 247
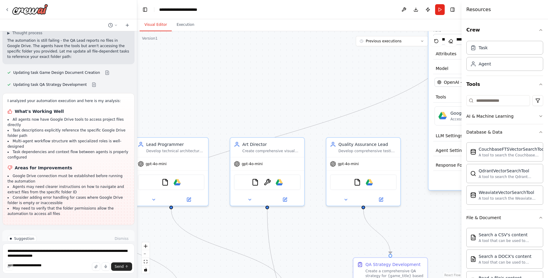
drag, startPoint x: 311, startPoint y: 115, endPoint x: 333, endPoint y: 75, distance: 45.4
click at [333, 75] on div ".deletable-edge-delete-btn { width: 20px; height: 20px; border: 0px solid #ffff…" at bounding box center [299, 154] width 324 height 247
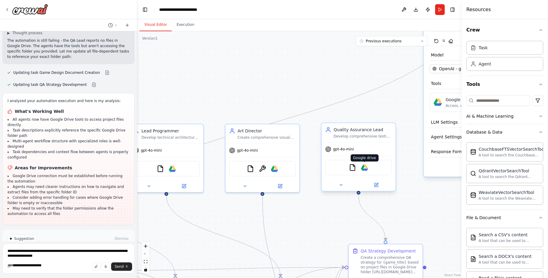
click at [364, 170] on img at bounding box center [364, 167] width 7 height 7
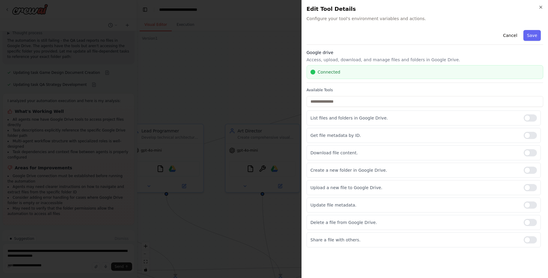
click at [355, 74] on div "Connected" at bounding box center [424, 72] width 229 height 6
click at [314, 72] on div at bounding box center [312, 72] width 5 height 5
click at [321, 62] on p "Access, upload, download, and manage files and folders in Google Drive." at bounding box center [424, 60] width 236 height 6
click at [513, 39] on button "Cancel" at bounding box center [509, 35] width 21 height 11
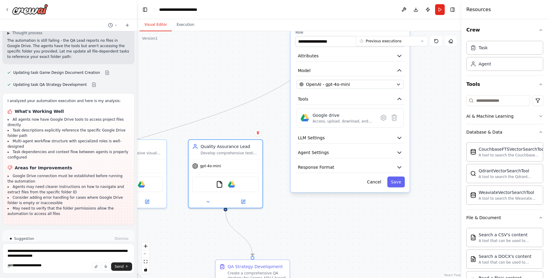
drag, startPoint x: 314, startPoint y: 212, endPoint x: 174, endPoint y: 237, distance: 142.1
click at [174, 237] on div ".deletable-edge-delete-btn { width: 20px; height: 20px; border: 0px solid #ffff…" at bounding box center [299, 154] width 324 height 247
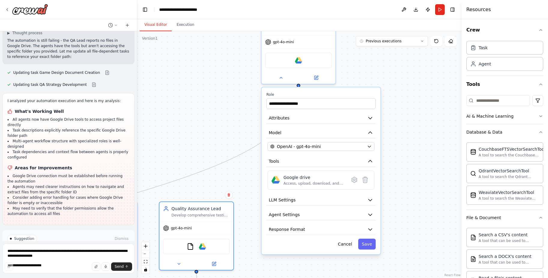
drag, startPoint x: 420, startPoint y: 122, endPoint x: 398, endPoint y: 175, distance: 57.0
click at [398, 175] on div ".deletable-edge-delete-btn { width: 20px; height: 20px; border: 0px solid #ffff…" at bounding box center [299, 154] width 324 height 247
click at [297, 59] on img at bounding box center [298, 59] width 7 height 7
click at [288, 185] on div "Access, upload, download, and manage files and folders in Google Drive." at bounding box center [314, 183] width 62 height 5
click at [354, 184] on button at bounding box center [354, 179] width 11 height 11
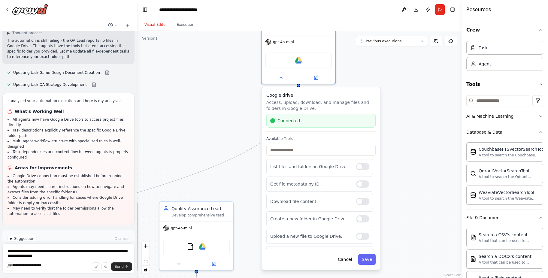
click at [287, 121] on span "Connected" at bounding box center [288, 121] width 23 height 6
click at [284, 100] on p "Access, upload, download, and manage files and folders in Google Drive." at bounding box center [320, 105] width 109 height 12
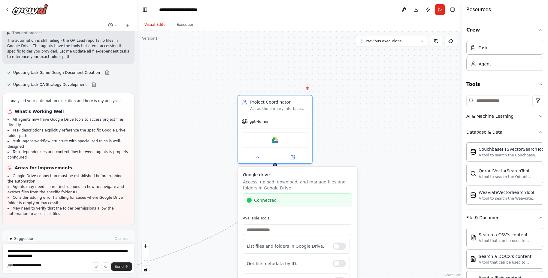
drag, startPoint x: 431, startPoint y: 139, endPoint x: 407, endPoint y: 216, distance: 80.7
click at [407, 216] on div ".deletable-edge-delete-btn { width: 20px; height: 20px; border: 0px solid #ffff…" at bounding box center [299, 154] width 324 height 247
click at [277, 142] on img at bounding box center [274, 139] width 7 height 7
click at [67, 253] on textarea "**********" at bounding box center [68, 258] width 132 height 30
type textarea "**********"
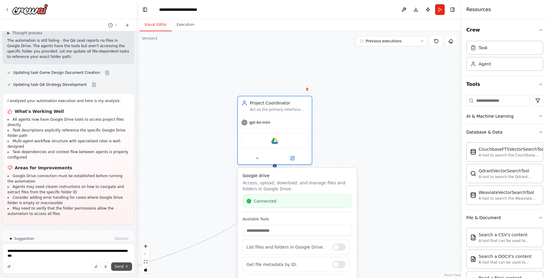
click at [125, 268] on button "Send" at bounding box center [121, 266] width 21 height 8
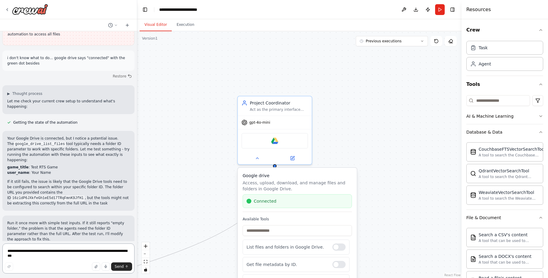
scroll to position [1269, 0]
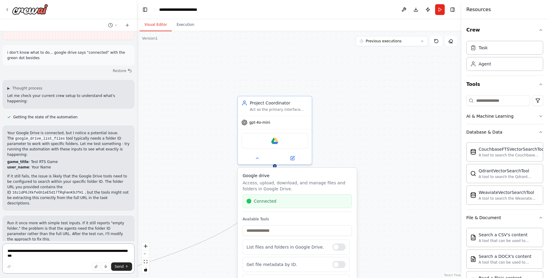
click at [79, 255] on textarea "**********" at bounding box center [68, 258] width 132 height 30
paste textarea "**********"
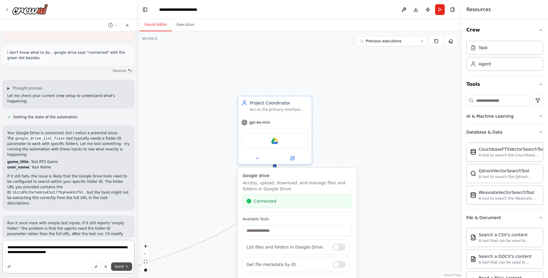
type textarea "**********"
click at [121, 267] on span "Send" at bounding box center [119, 266] width 9 height 5
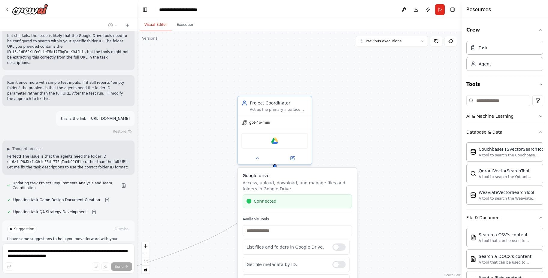
scroll to position [1412, 0]
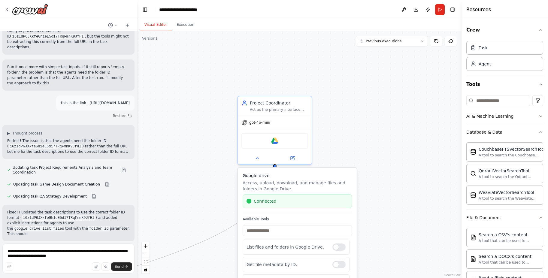
click at [80, 278] on span "Run Automation" at bounding box center [71, 280] width 29 height 5
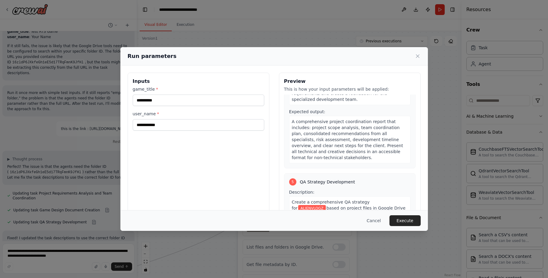
scroll to position [537, 0]
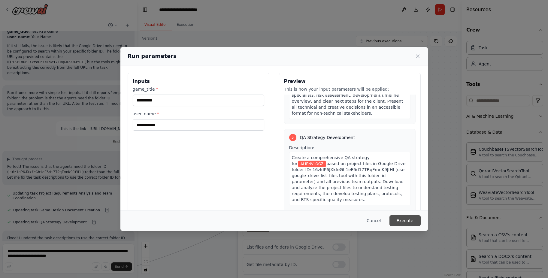
click at [412, 220] on button "Execute" at bounding box center [404, 220] width 31 height 11
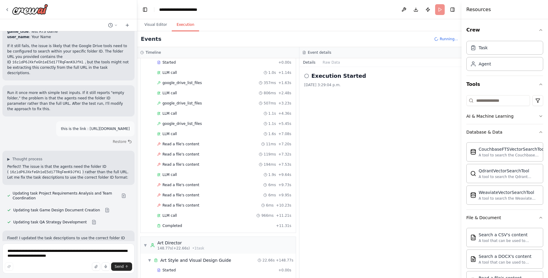
scroll to position [782, 0]
click at [159, 143] on icon at bounding box center [158, 142] width 3 height 3
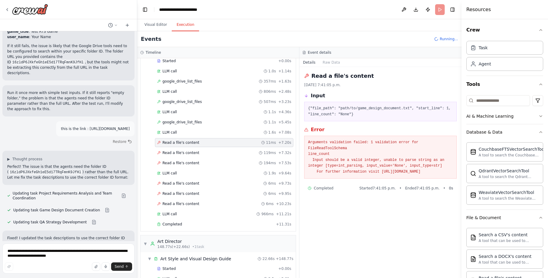
click at [342, 236] on div "Read a file's content [DATE] 7:41:05 p.m. Input {"file_path": "path/to/game_des…" at bounding box center [380, 172] width 162 height 211
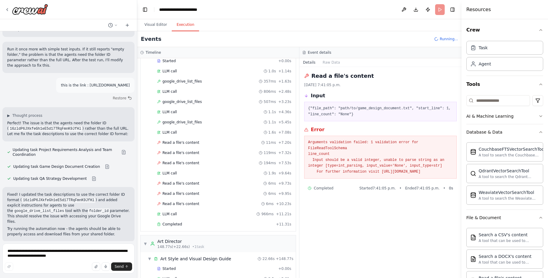
scroll to position [1443, 0]
click at [70, 278] on span "Improve automation" at bounding box center [71, 280] width 37 height 5
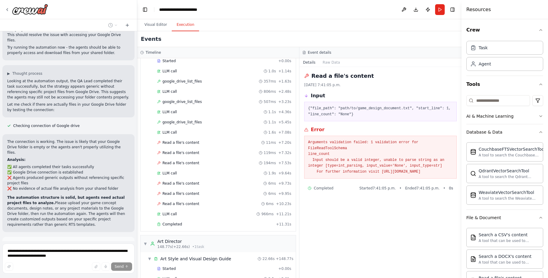
scroll to position [1627, 0]
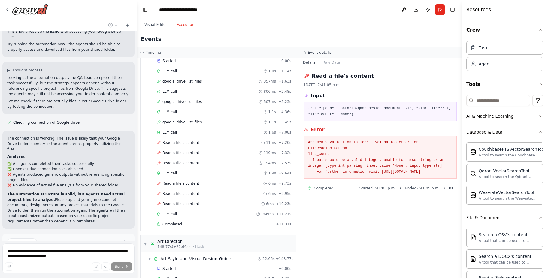
click at [39, 263] on button "Run Automation" at bounding box center [68, 268] width 122 height 10
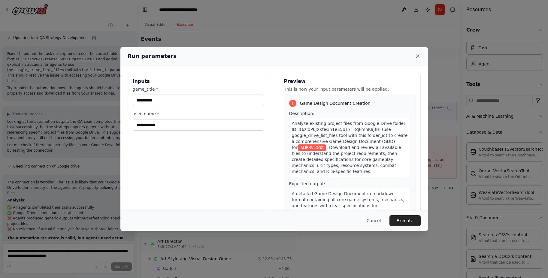
click at [418, 57] on icon at bounding box center [417, 56] width 3 height 3
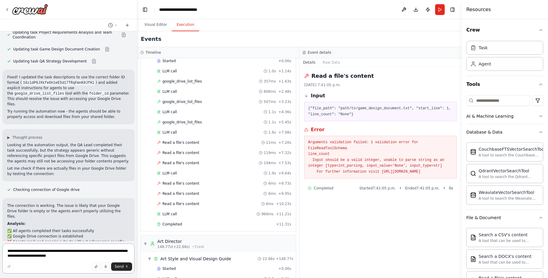
click at [19, 253] on textarea "**********" at bounding box center [68, 258] width 132 height 30
paste textarea "**********"
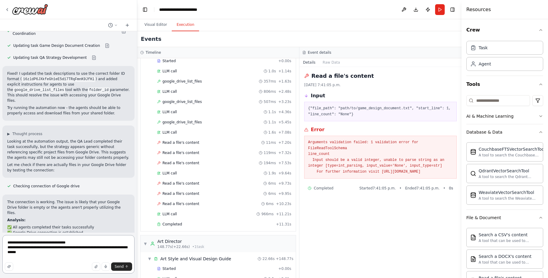
scroll to position [1568, 0]
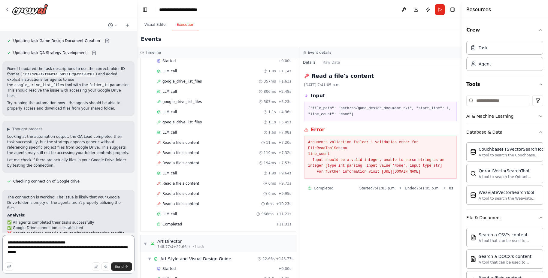
paste textarea "**********"
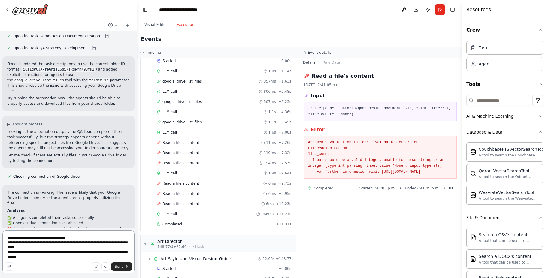
scroll to position [1578, 0]
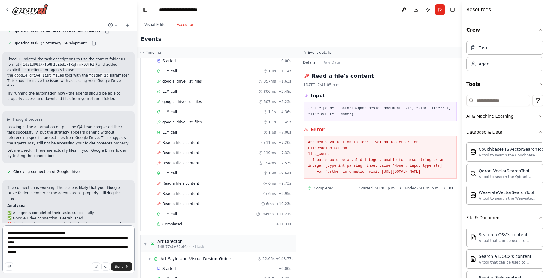
paste textarea "**********"
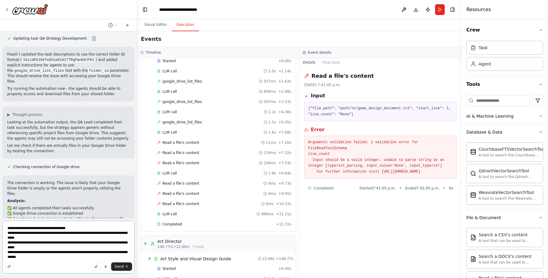
scroll to position [1583, 0]
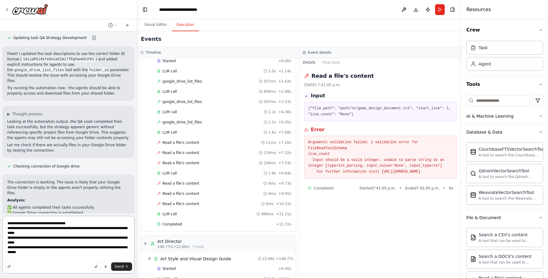
paste textarea "**********"
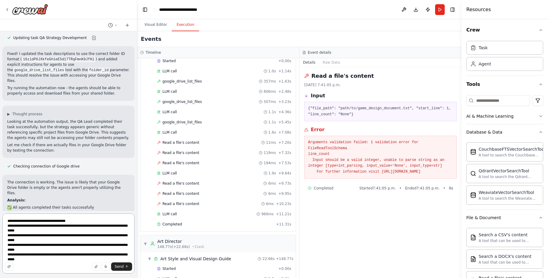
drag, startPoint x: 92, startPoint y: 257, endPoint x: -10, endPoint y: 211, distance: 112.0
click at [0, 211] on html "Hello! I'm the CrewAI assistant. What kind of automation do you want to build? …" at bounding box center [274, 139] width 548 height 278
type textarea "**********"
click at [124, 267] on button "Send" at bounding box center [121, 266] width 21 height 8
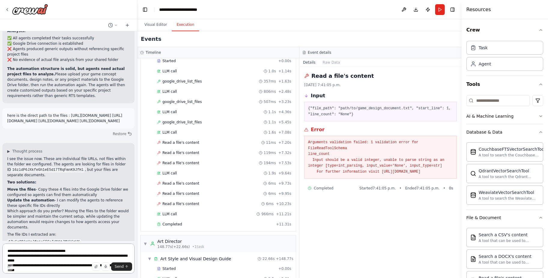
scroll to position [1758, 0]
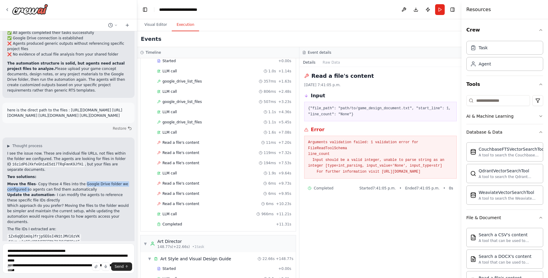
drag, startPoint x: 76, startPoint y: 156, endPoint x: 26, endPoint y: 161, distance: 50.4
click at [26, 181] on p "Move the files - Copy these 4 files into the Google Drive folder we configured …" at bounding box center [68, 186] width 122 height 11
copy p "Google Drive folder we configured"
click at [27, 253] on textarea "**********" at bounding box center [68, 258] width 132 height 30
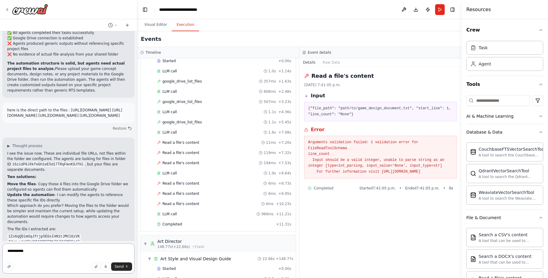
paste textarea "**********"
type textarea "**********"
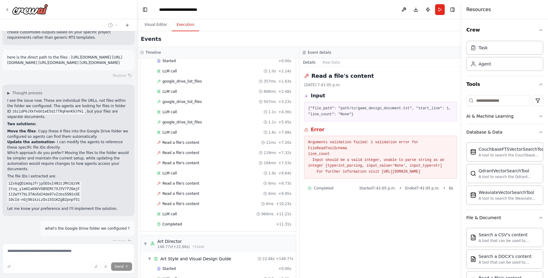
scroll to position [1822, 0]
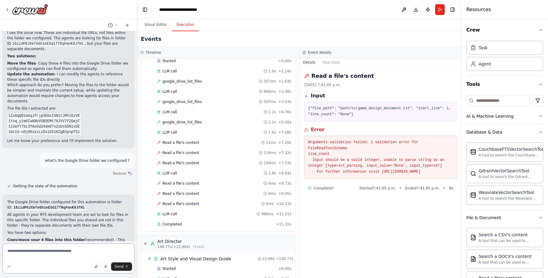
click at [41, 254] on textarea at bounding box center [68, 258] width 132 height 30
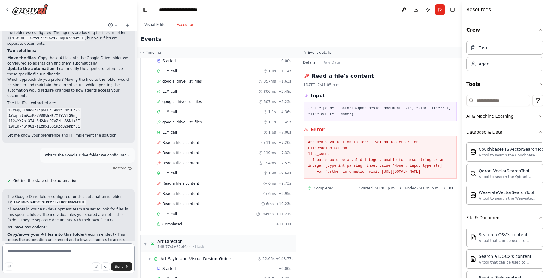
scroll to position [1889, 0]
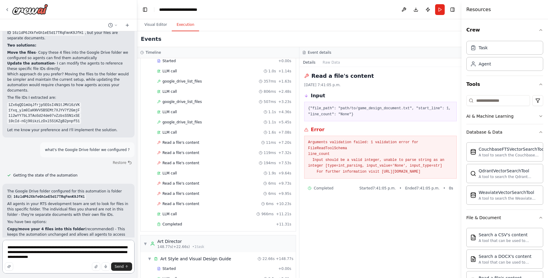
paste textarea "**********"
type textarea "**********"
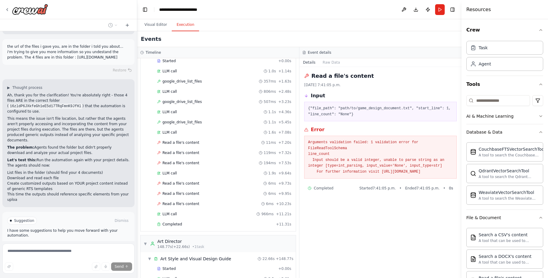
scroll to position [2129, 0]
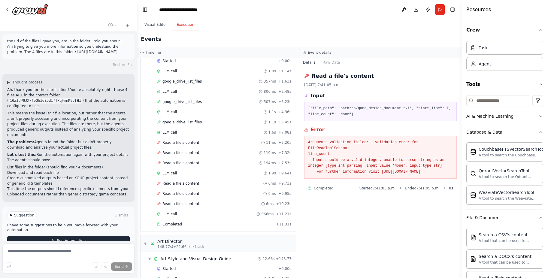
click at [68, 238] on span "Run Automation" at bounding box center [71, 240] width 29 height 5
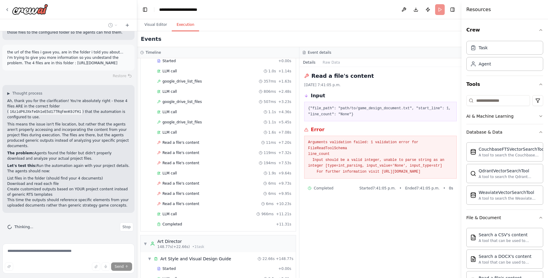
scroll to position [2085, 0]
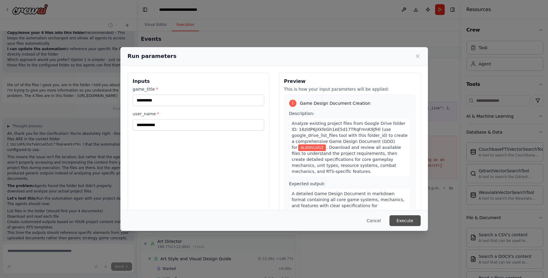
click at [413, 220] on button "Execute" at bounding box center [404, 220] width 31 height 11
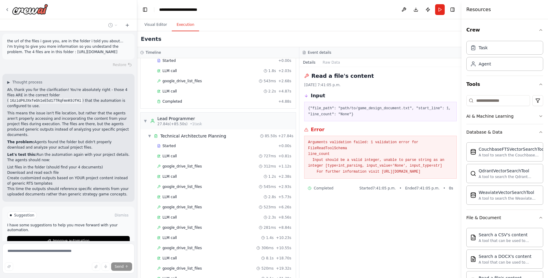
scroll to position [184, 0]
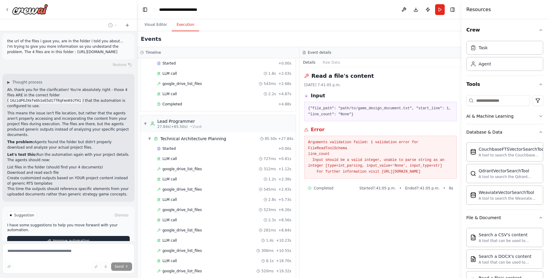
click at [69, 238] on span "Improve automation" at bounding box center [71, 240] width 37 height 5
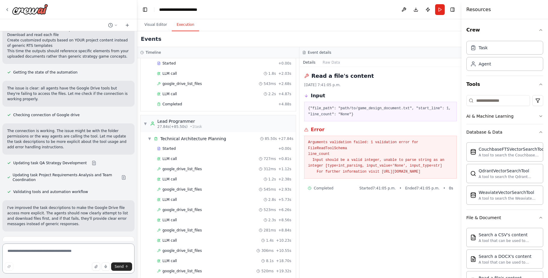
scroll to position [2378, 0]
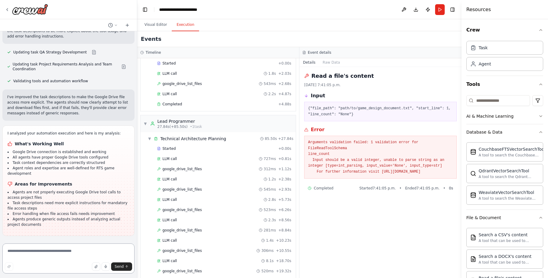
click at [79, 253] on textarea at bounding box center [68, 258] width 132 height 30
type textarea "**********"
click at [123, 266] on span "Send" at bounding box center [119, 266] width 9 height 5
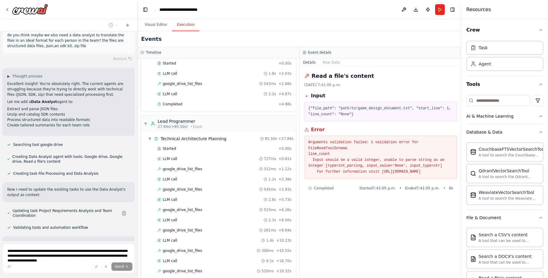
scroll to position [2580, 0]
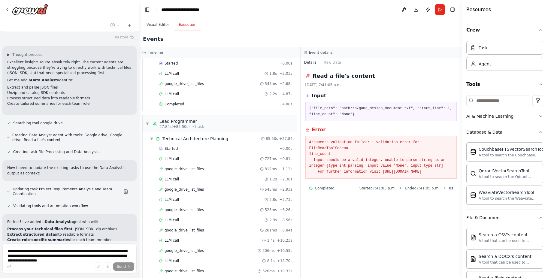
drag, startPoint x: 136, startPoint y: 221, endPoint x: 139, endPoint y: 227, distance: 6.6
click at [139, 227] on div "Hello! I'm the CrewAI assistant. What kind of automation do you want to build? …" at bounding box center [274, 139] width 548 height 278
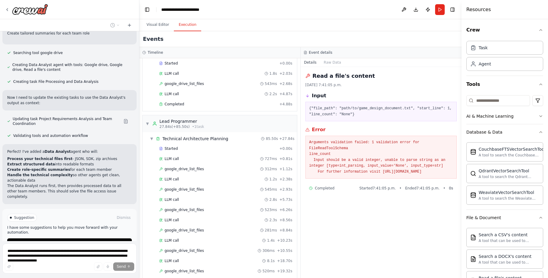
scroll to position [2654, 0]
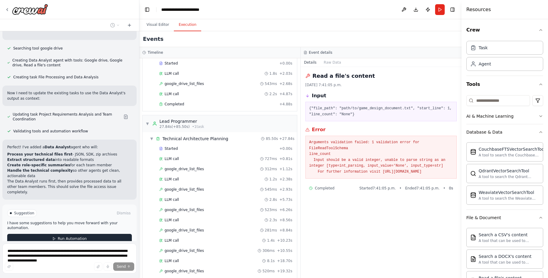
click at [111, 234] on button "Run Automation" at bounding box center [69, 239] width 125 height 10
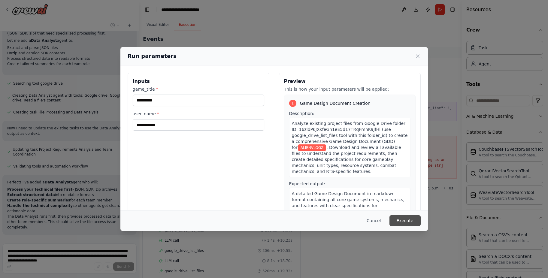
click at [408, 218] on button "Execute" at bounding box center [404, 220] width 31 height 11
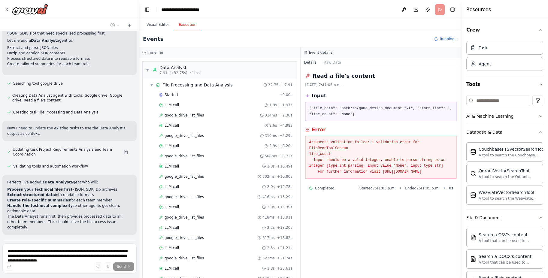
scroll to position [2663, 0]
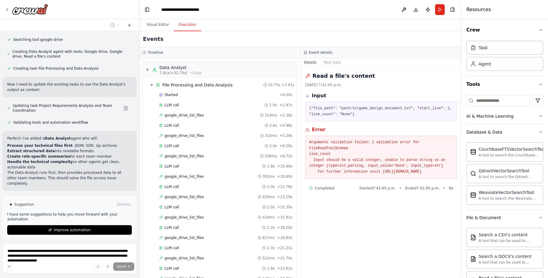
click at [404, 155] on pre "Arguments validation failed: 1 validation error for FileReadToolSchema line_cou…" at bounding box center [381, 157] width 144 height 35
click at [222, 112] on div "google_drive_list_files 314ms + 2.38s" at bounding box center [225, 115] width 137 height 9
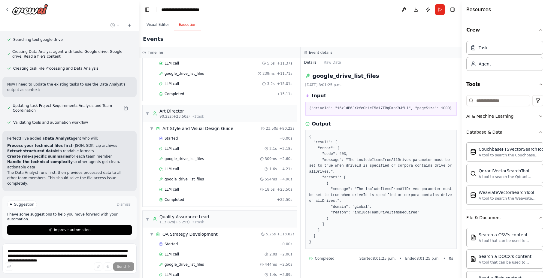
scroll to position [752, 0]
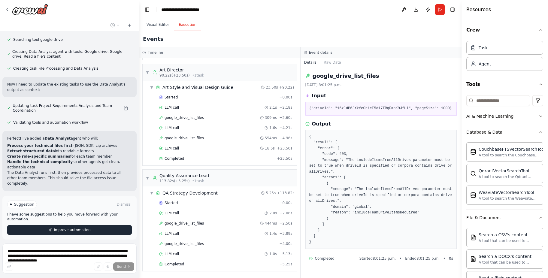
click at [80, 227] on span "Improve automation" at bounding box center [72, 229] width 37 height 5
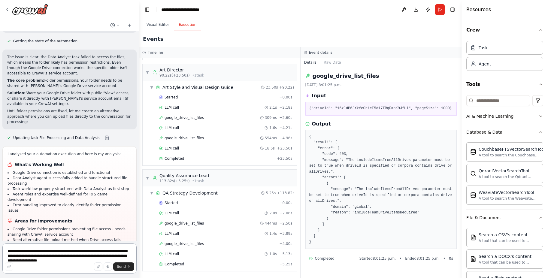
scroll to position [2807, 0]
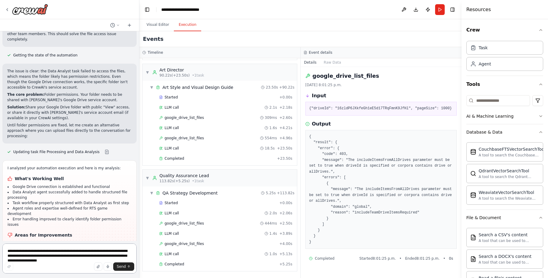
click at [68, 253] on textarea "**********" at bounding box center [69, 258] width 134 height 30
type textarea "**********"
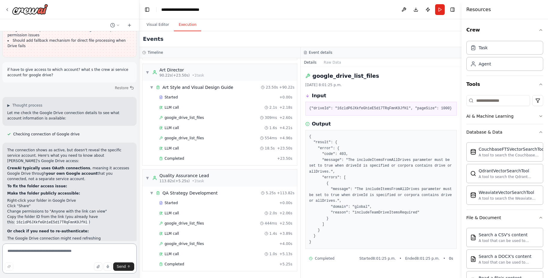
scroll to position [3042, 0]
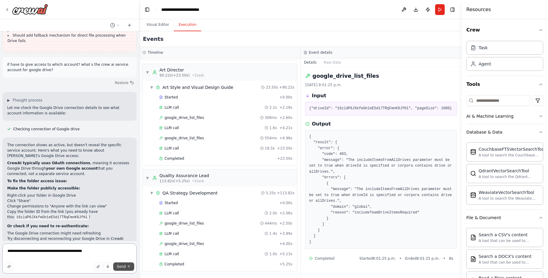
type textarea "**********"
click at [128, 267] on icon "submit" at bounding box center [129, 267] width 4 height 4
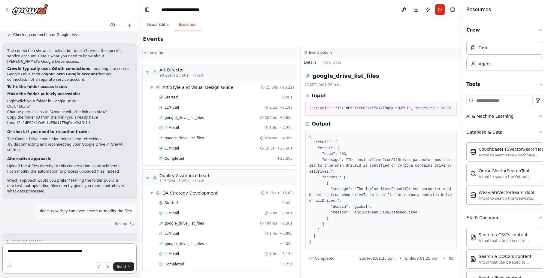
scroll to position [3203, 0]
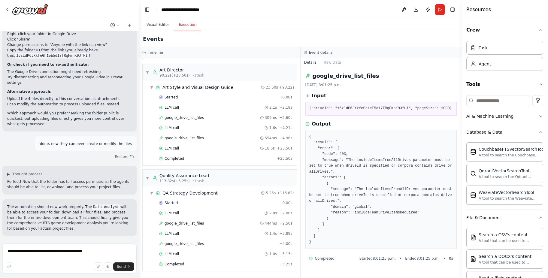
click at [71, 272] on span "Run Automation" at bounding box center [72, 274] width 29 height 5
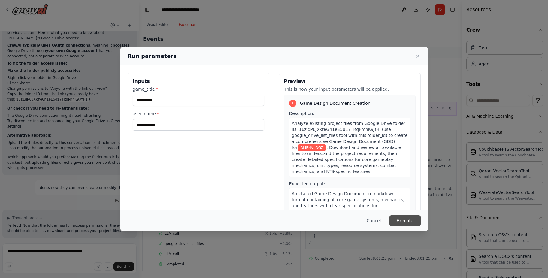
click at [406, 221] on button "Execute" at bounding box center [404, 220] width 31 height 11
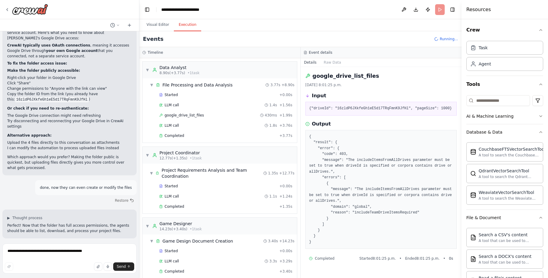
scroll to position [3203, 0]
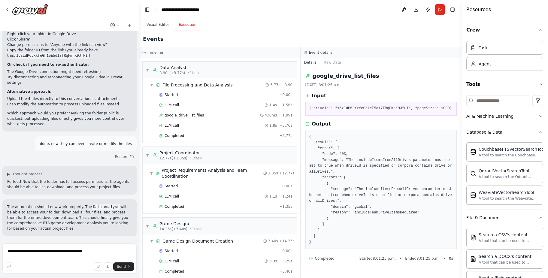
click at [80, 272] on span "Improve automation" at bounding box center [72, 274] width 37 height 5
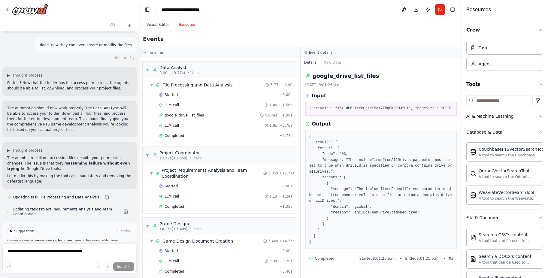
scroll to position [3307, 0]
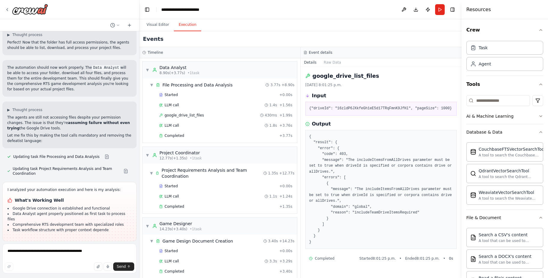
click at [75, 278] on span "Run Automation" at bounding box center [72, 280] width 29 height 5
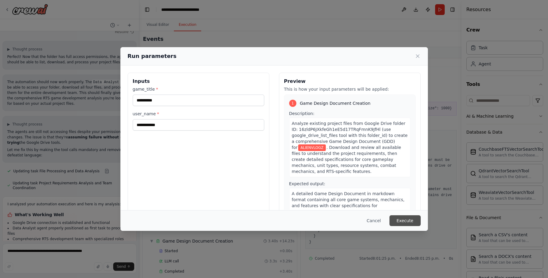
click at [413, 217] on button "Execute" at bounding box center [404, 220] width 31 height 11
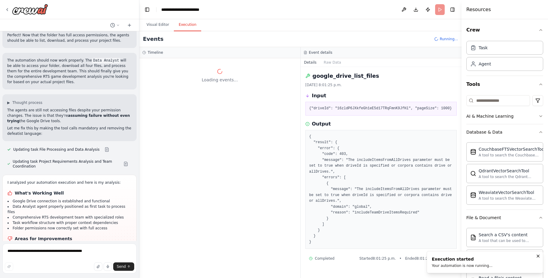
scroll to position [3355, 0]
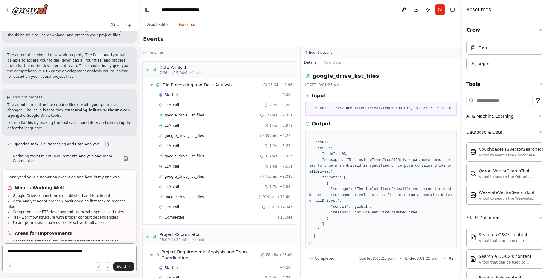
click at [42, 255] on textarea "**********" at bounding box center [69, 258] width 134 height 30
click at [34, 236] on icon "button" at bounding box center [35, 236] width 2 height 2
paste textarea "**********"
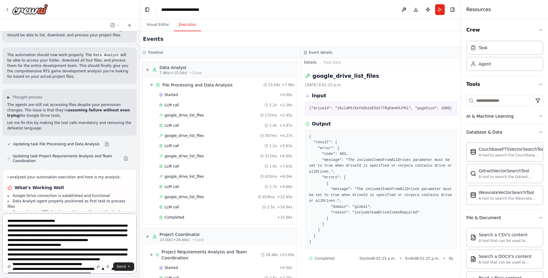
scroll to position [214, 0]
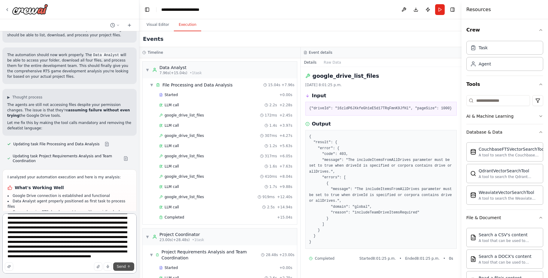
type textarea "**********"
click at [126, 266] on button "Send" at bounding box center [123, 266] width 21 height 8
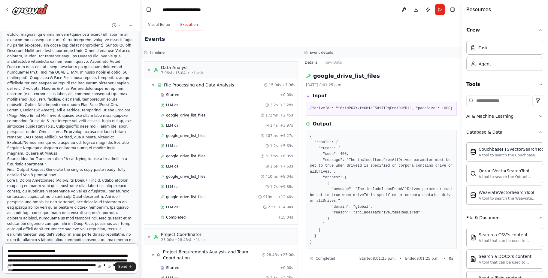
scroll to position [3607, 0]
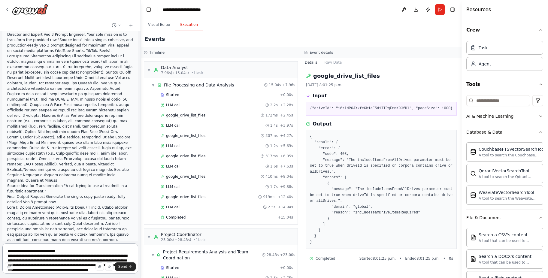
drag, startPoint x: 137, startPoint y: 225, endPoint x: 141, endPoint y: 166, distance: 59.2
click at [141, 166] on div "Hello! I'm the CrewAI assistant. What kind of automation do you want to build? …" at bounding box center [274, 139] width 548 height 278
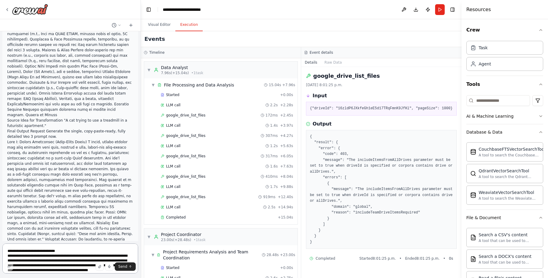
scroll to position [3746, 0]
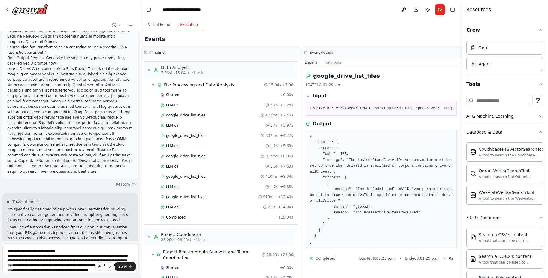
click at [123, 180] on button "Restore" at bounding box center [126, 184] width 26 height 9
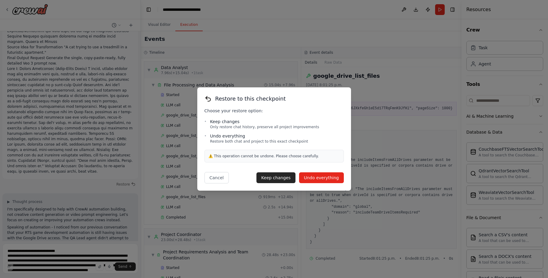
click at [319, 180] on button "Undo everything" at bounding box center [321, 177] width 45 height 11
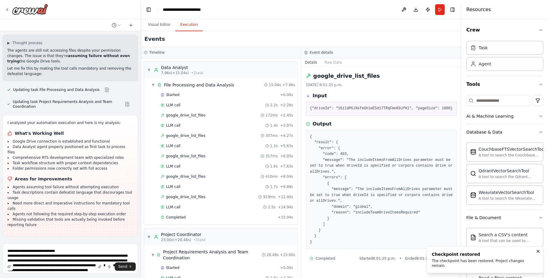
scroll to position [3333, 0]
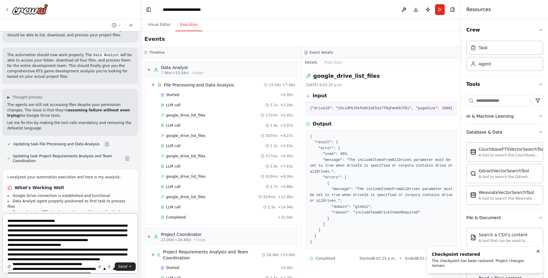
click at [83, 252] on textarea at bounding box center [70, 243] width 136 height 60
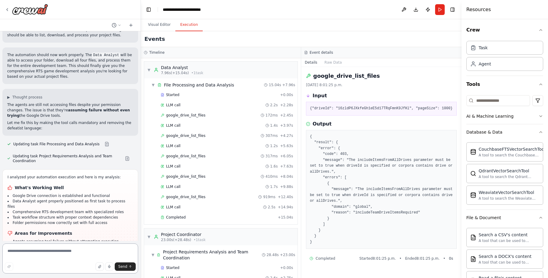
click at [56, 254] on textarea at bounding box center [70, 258] width 136 height 30
type textarea "**********"
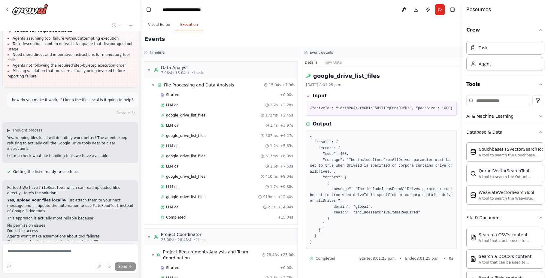
scroll to position [3542, 0]
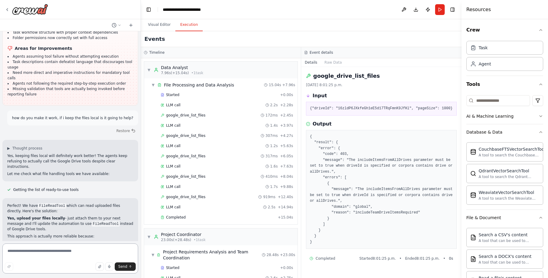
click at [66, 256] on textarea at bounding box center [70, 258] width 136 height 30
type textarea "**********"
click at [101, 266] on icon "button" at bounding box center [100, 266] width 1 height 1
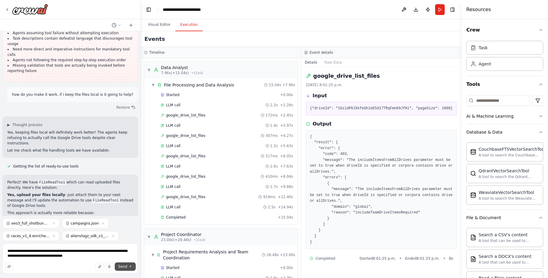
click at [123, 266] on span "Send" at bounding box center [122, 266] width 9 height 5
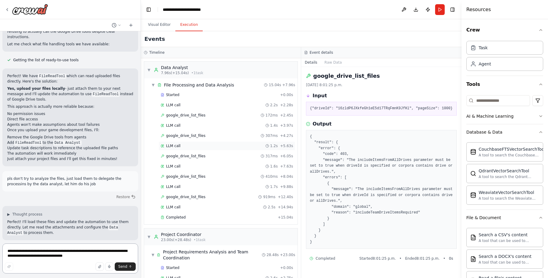
scroll to position [3653, 0]
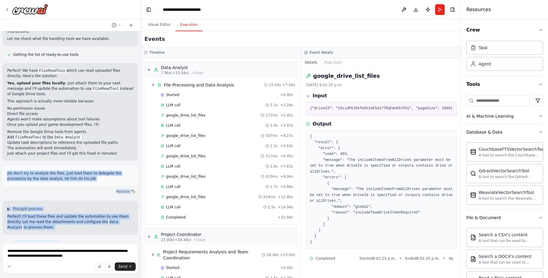
drag, startPoint x: 37, startPoint y: 230, endPoint x: 3, endPoint y: 110, distance: 125.3
click at [3, 110] on div "Hello! I'm the CrewAI assistant. What kind of automation do you want to build? …" at bounding box center [70, 136] width 140 height 210
copy div "pls don't try to analyze the files, just load them to delegate the processins b…"
click at [128, 25] on button at bounding box center [131, 25] width 10 height 7
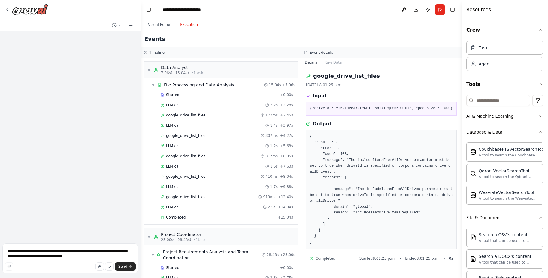
scroll to position [0, 0]
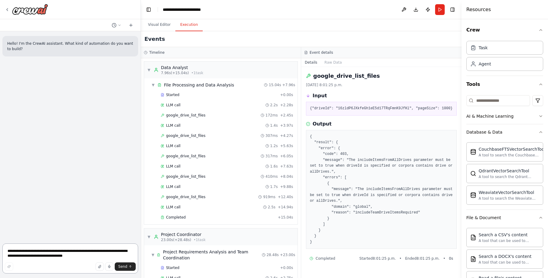
click at [23, 249] on textarea "**********" at bounding box center [70, 258] width 136 height 30
paste textarea "**********"
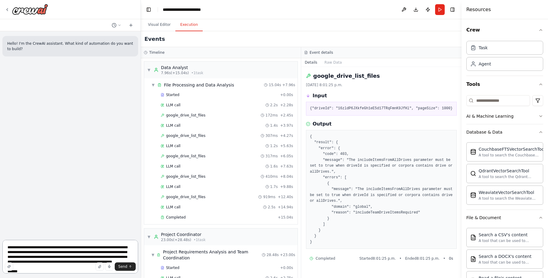
scroll to position [32, 0]
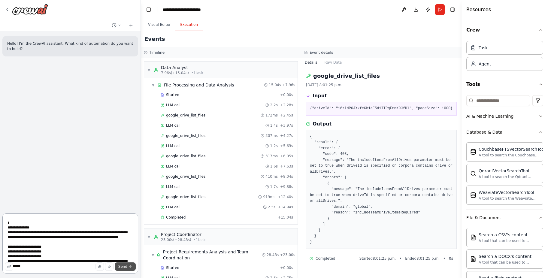
type textarea "**********"
click at [129, 267] on icon "submit" at bounding box center [130, 267] width 4 height 4
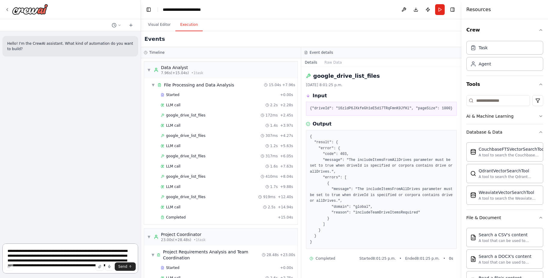
click at [71, 256] on textarea "**********" at bounding box center [70, 258] width 136 height 30
click at [68, 253] on textarea "**********" at bounding box center [70, 258] width 136 height 30
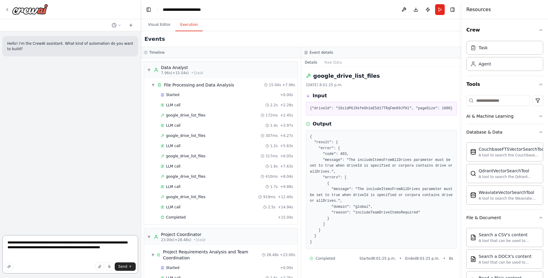
paste textarea "**********"
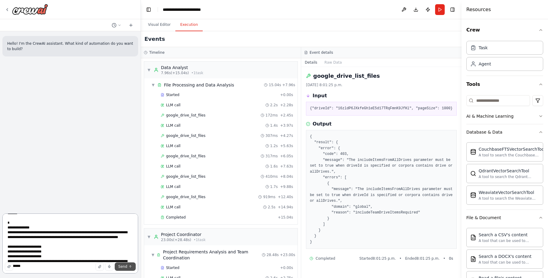
type textarea "**********"
click at [125, 267] on span "Send" at bounding box center [122, 266] width 9 height 5
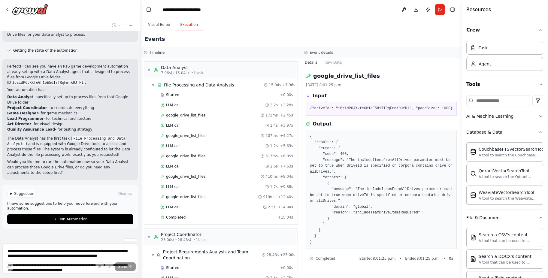
scroll to position [155, 0]
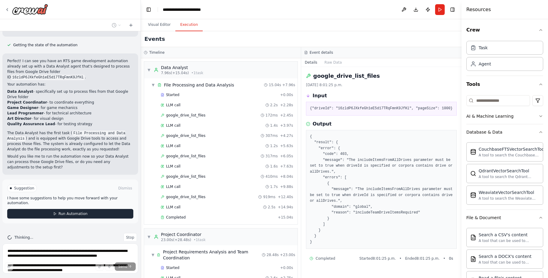
click at [59, 211] on span "Run Automation" at bounding box center [73, 213] width 29 height 5
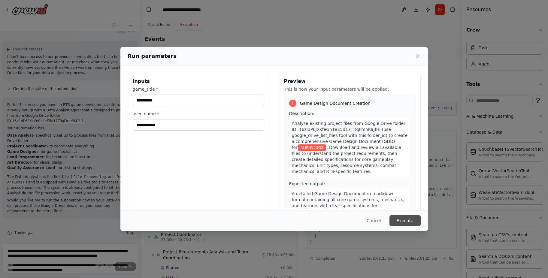
click at [405, 225] on button "Execute" at bounding box center [404, 220] width 31 height 11
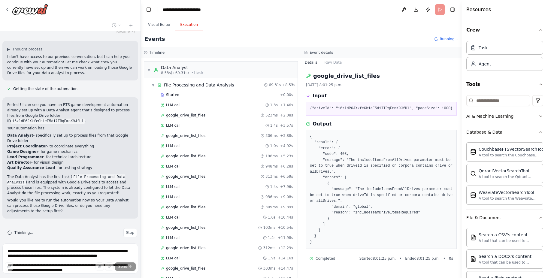
scroll to position [155, 0]
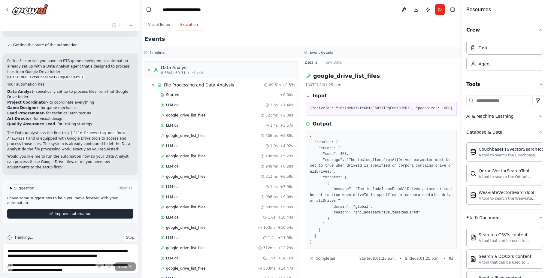
click at [55, 211] on span "Improve automation" at bounding box center [73, 213] width 37 height 5
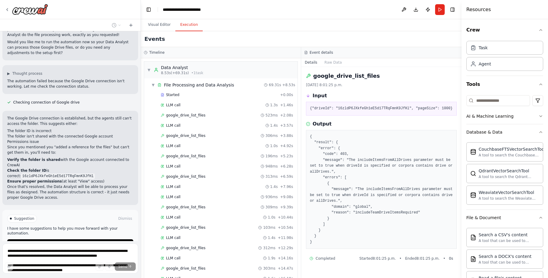
scroll to position [289, 0]
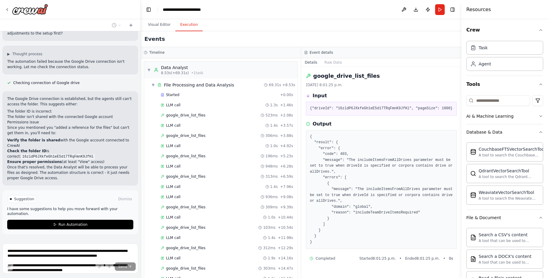
click at [126, 246] on span "Stop" at bounding box center [130, 248] width 8 height 5
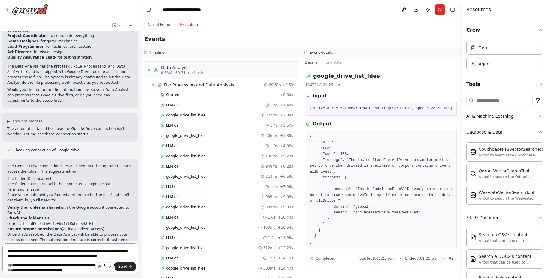
click at [76, 251] on textarea "**********" at bounding box center [70, 258] width 136 height 30
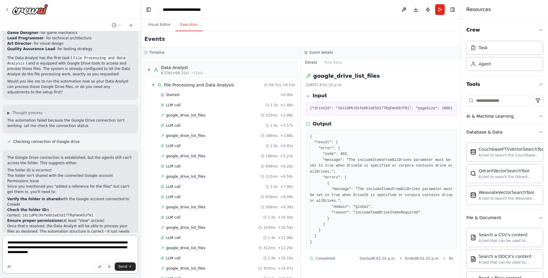
scroll to position [235, 0]
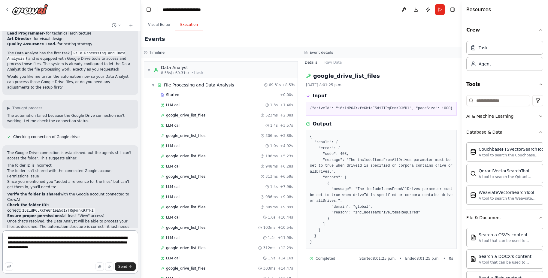
paste textarea "**********"
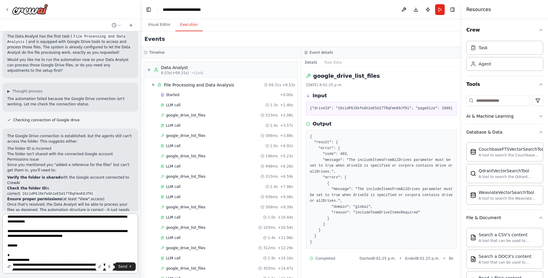
scroll to position [3, 0]
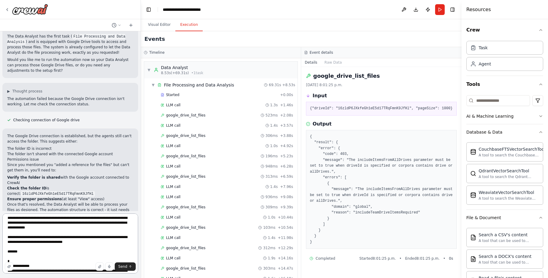
click at [27, 229] on textarea "**********" at bounding box center [70, 243] width 136 height 60
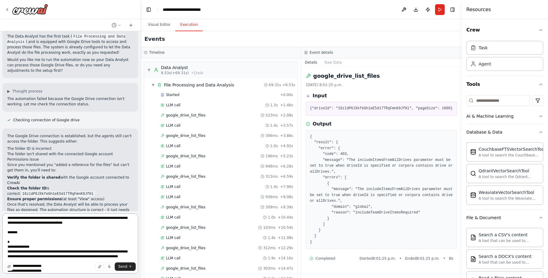
scroll to position [0, 0]
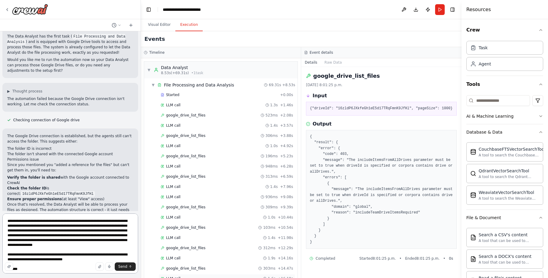
type textarea "**********"
click at [123, 269] on button "Send" at bounding box center [125, 266] width 21 height 8
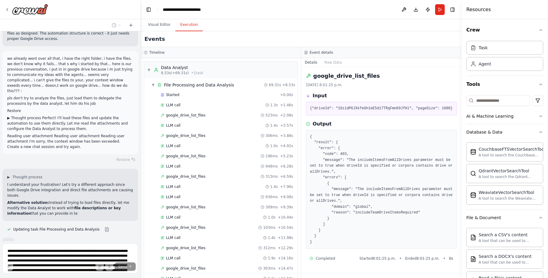
scroll to position [440, 0]
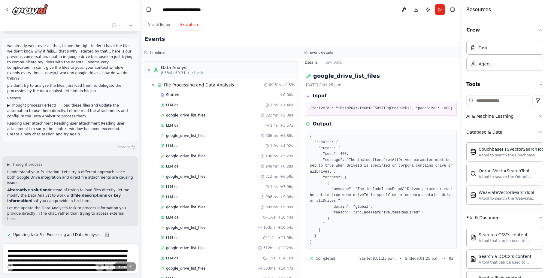
click at [140, 226] on div at bounding box center [139, 139] width 2 height 278
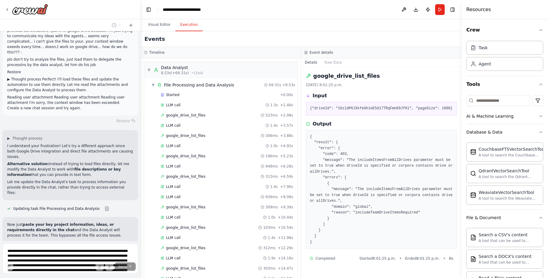
scroll to position [508, 0]
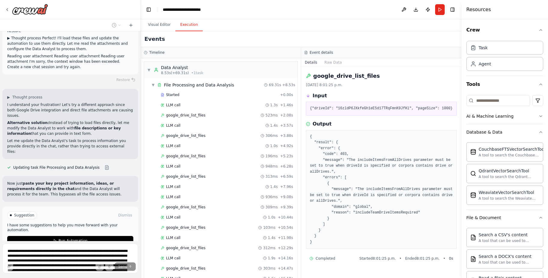
click at [126, 262] on span "Stop" at bounding box center [130, 264] width 8 height 5
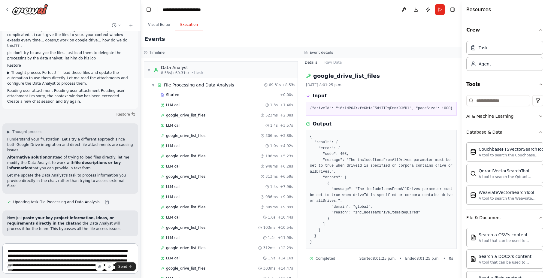
scroll to position [440, 0]
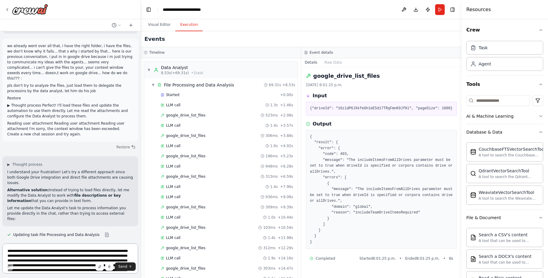
click at [69, 252] on textarea "**********" at bounding box center [70, 258] width 136 height 30
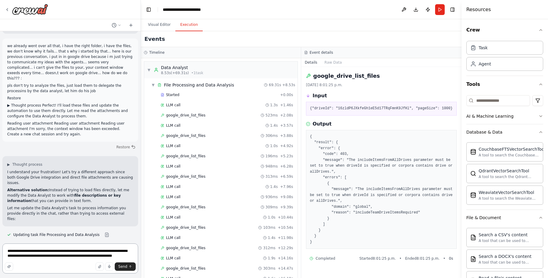
type textarea "**********"
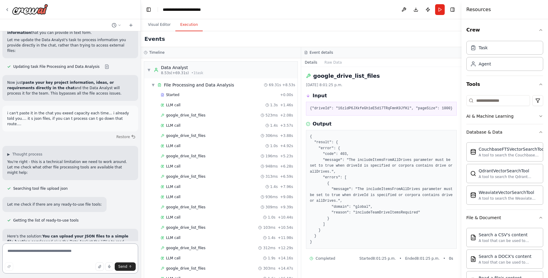
scroll to position [619, 0]
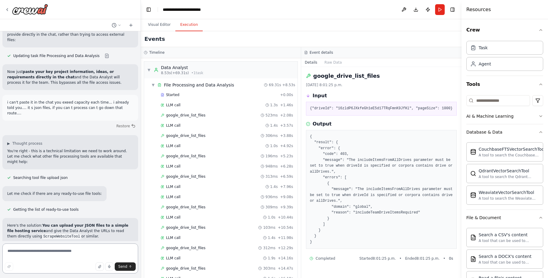
click at [60, 250] on textarea at bounding box center [70, 258] width 136 height 30
click at [64, 255] on textarea at bounding box center [70, 258] width 136 height 30
type textarea "*"
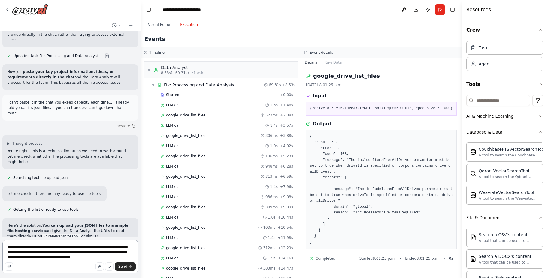
type textarea "**********"
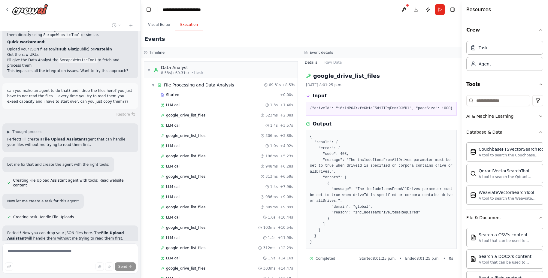
scroll to position [862, 0]
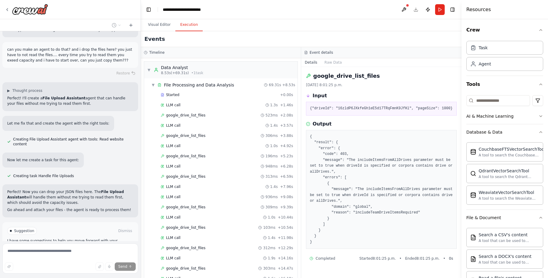
click at [127, 278] on span "Stop" at bounding box center [130, 280] width 8 height 5
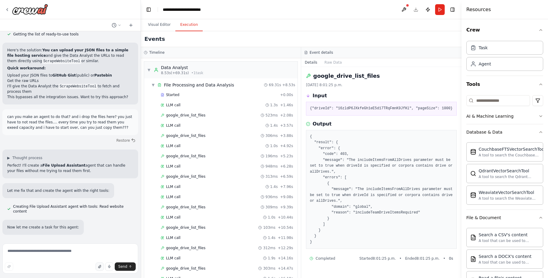
click at [101, 267] on icon "button" at bounding box center [100, 267] width 4 height 4
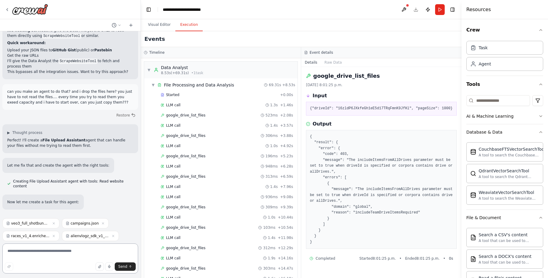
click at [70, 253] on textarea at bounding box center [70, 258] width 136 height 30
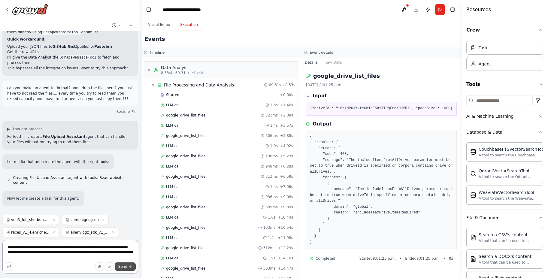
type textarea "**********"
click at [124, 270] on button "Send" at bounding box center [125, 266] width 21 height 8
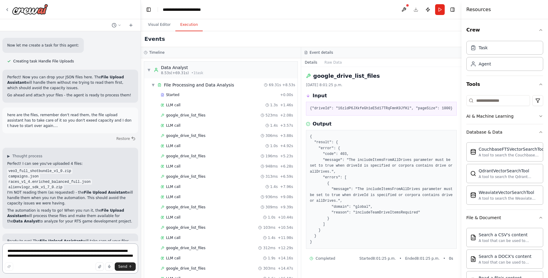
scroll to position [990, 0]
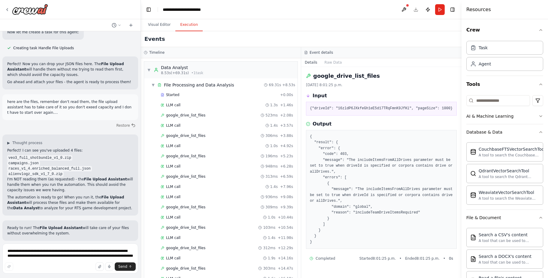
click at [100, 275] on button "Run Automation" at bounding box center [70, 280] width 126 height 10
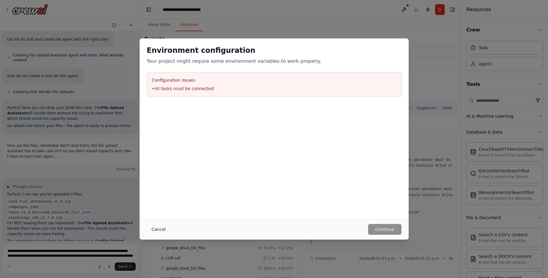
click at [156, 231] on button "Cancel" at bounding box center [159, 229] width 24 height 11
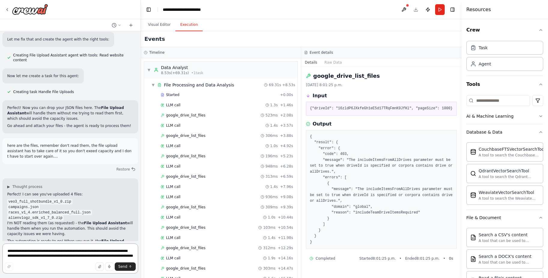
click at [81, 256] on textarea "**********" at bounding box center [70, 258] width 136 height 30
type textarea "**********"
click at [126, 266] on span "Send" at bounding box center [122, 266] width 9 height 5
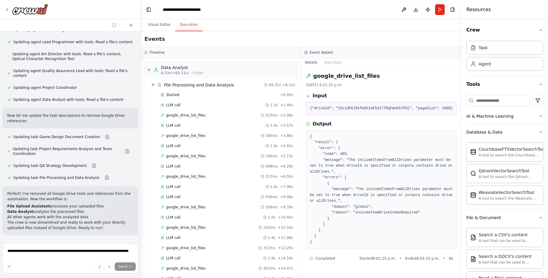
scroll to position [1335, 0]
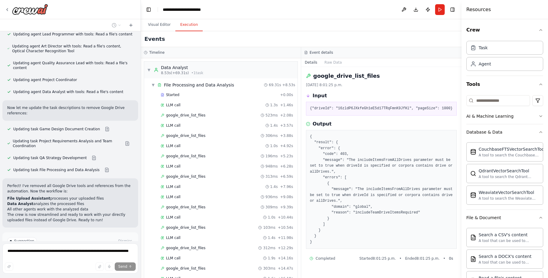
click at [94, 262] on button "Run Automation" at bounding box center [70, 267] width 126 height 10
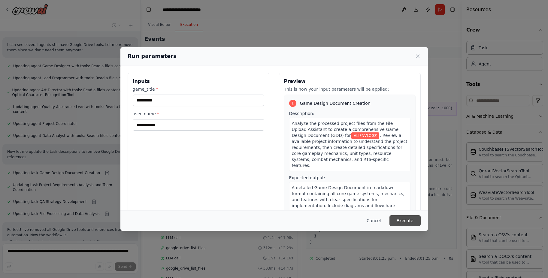
click at [413, 219] on button "Execute" at bounding box center [404, 220] width 31 height 11
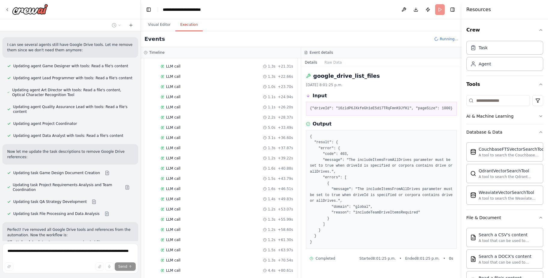
scroll to position [0, 0]
click at [305, 9] on header "**********" at bounding box center [301, 9] width 320 height 19
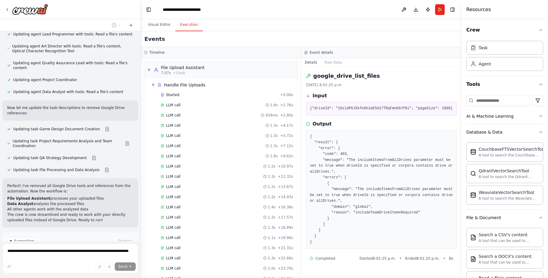
click at [100, 262] on button "Help fix error" at bounding box center [70, 267] width 126 height 10
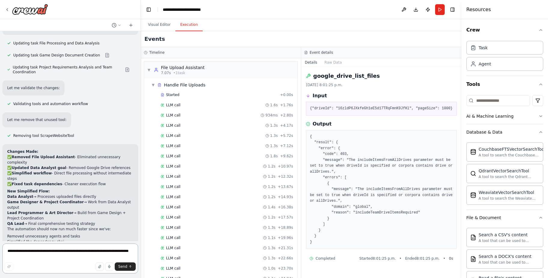
scroll to position [1746, 0]
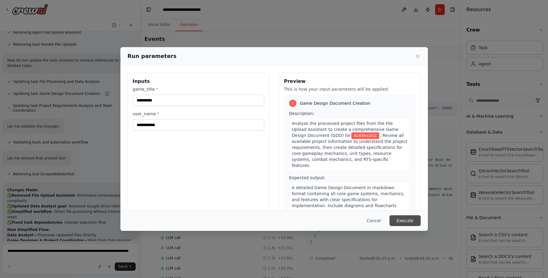
click at [402, 224] on button "Execute" at bounding box center [404, 220] width 31 height 11
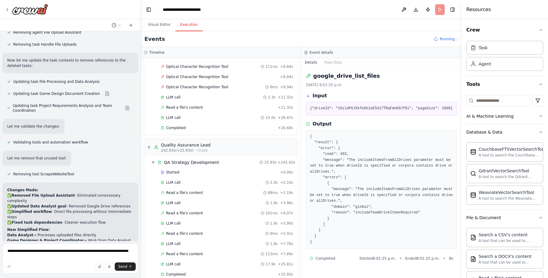
scroll to position [1746, 0]
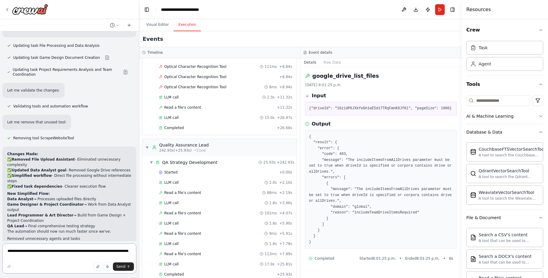
scroll to position [1759, 0]
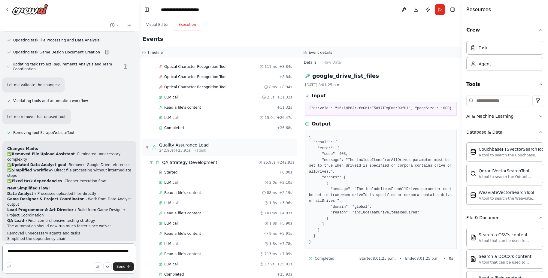
drag, startPoint x: 139, startPoint y: 205, endPoint x: 139, endPoint y: 212, distance: 6.9
click at [139, 212] on div "Hello! I'm the CrewAI assistant. What kind of automation do you want to build? …" at bounding box center [274, 139] width 548 height 278
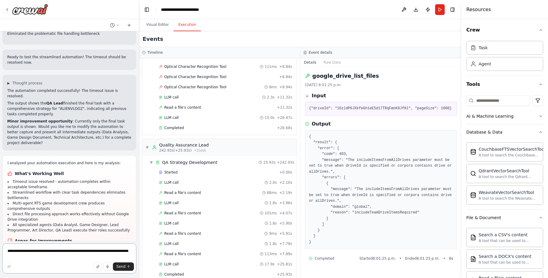
scroll to position [1974, 0]
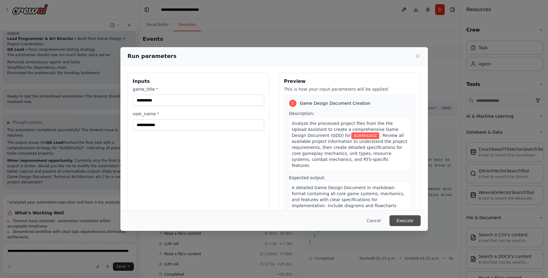
click at [398, 221] on button "Execute" at bounding box center [404, 220] width 31 height 11
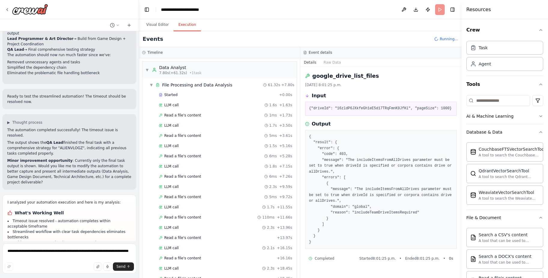
scroll to position [1974, 0]
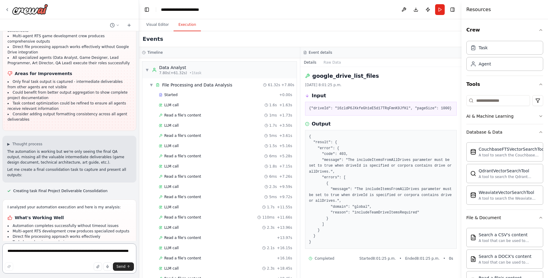
scroll to position [2142, 0]
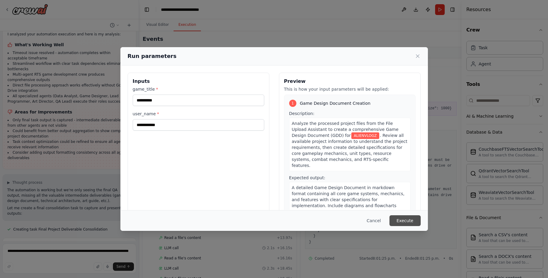
click at [405, 222] on button "Execute" at bounding box center [404, 220] width 31 height 11
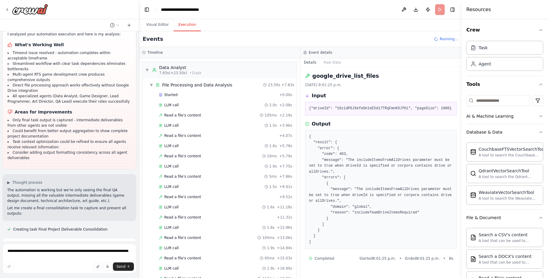
scroll to position [2142, 0]
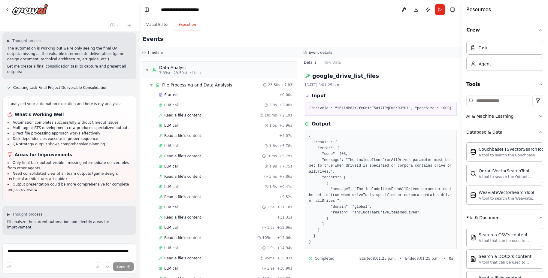
scroll to position [2283, 0]
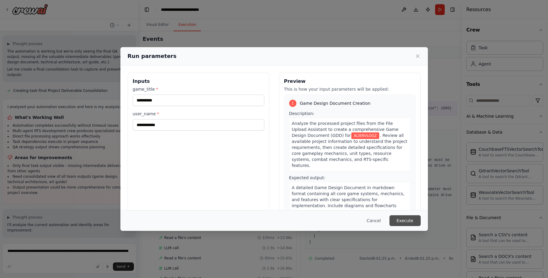
click at [409, 218] on button "Execute" at bounding box center [404, 220] width 31 height 11
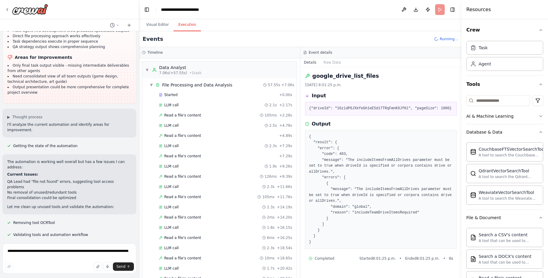
scroll to position [2381, 0]
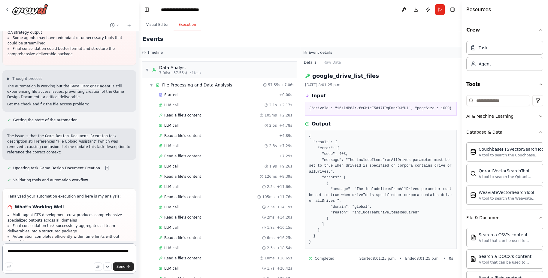
scroll to position [2641, 0]
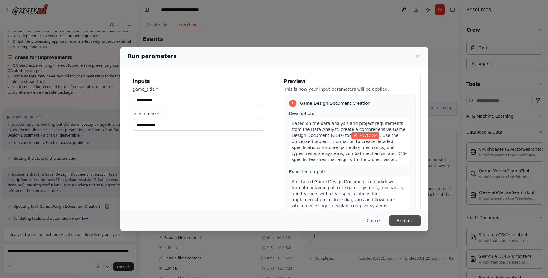
click at [414, 223] on button "Execute" at bounding box center [404, 220] width 31 height 11
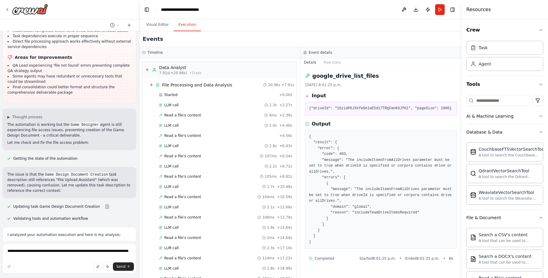
scroll to position [2641, 0]
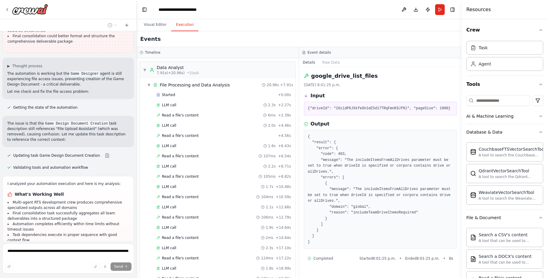
scroll to position [2686, 0]
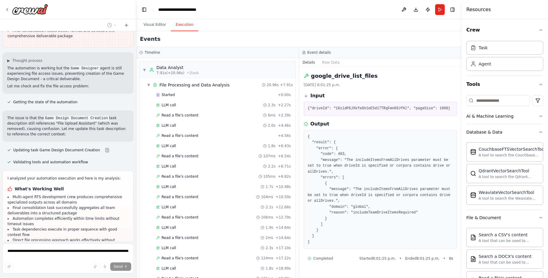
click at [136, 216] on div "Hello! I'm the CrewAI assistant. What kind of automation do you want to build? …" at bounding box center [274, 139] width 548 height 278
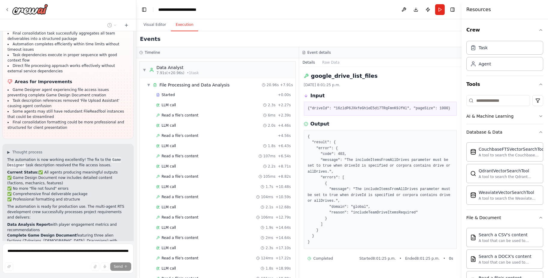
scroll to position [2868, 0]
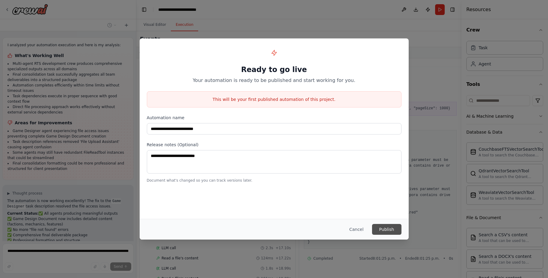
click at [386, 228] on button "Publish" at bounding box center [386, 229] width 29 height 11
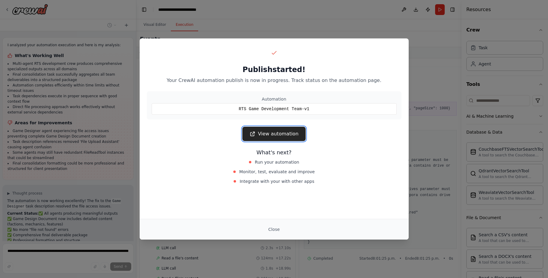
click at [282, 133] on link "View automation" at bounding box center [273, 134] width 63 height 14
